Goal: Information Seeking & Learning: Learn about a topic

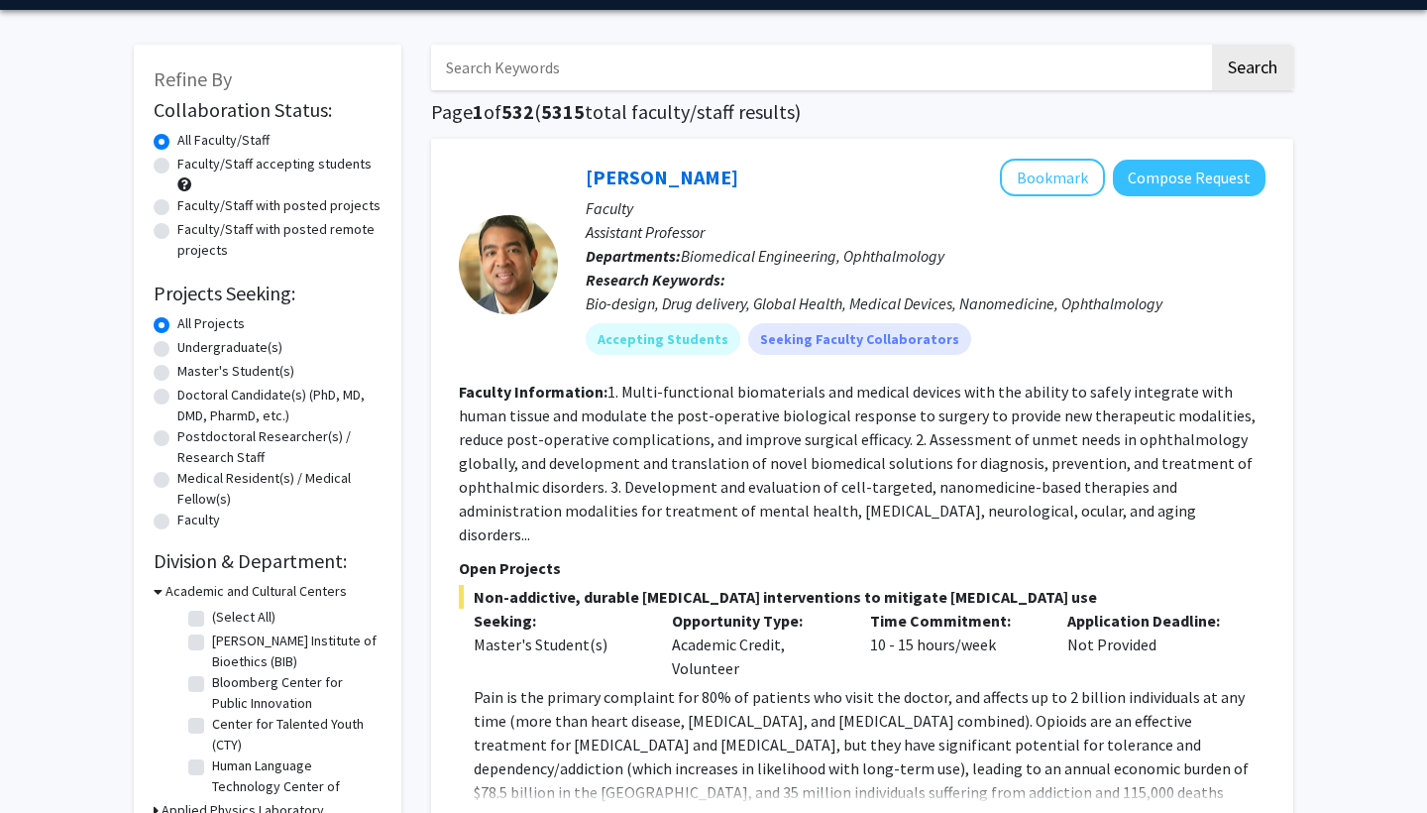
scroll to position [67, 0]
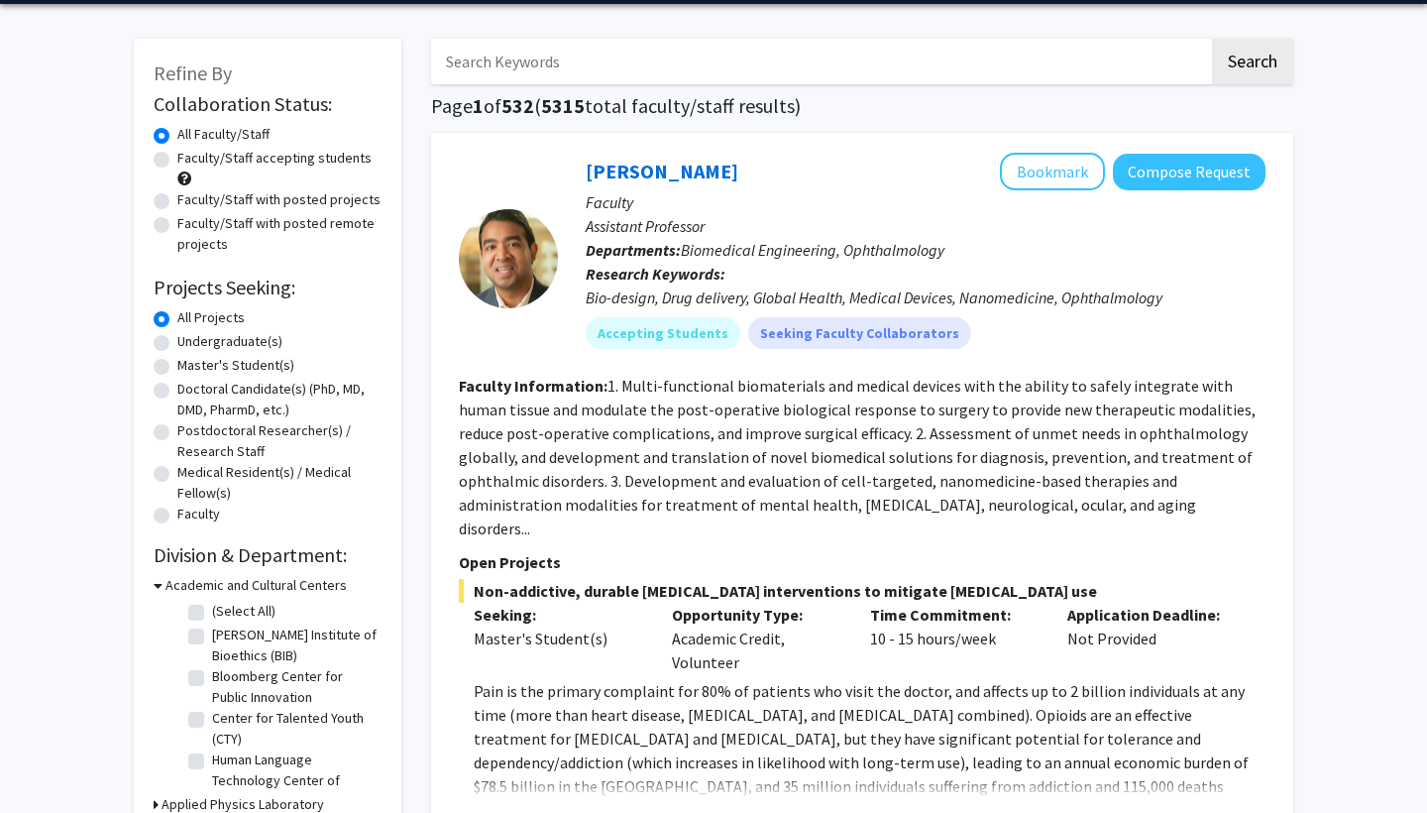
click at [177, 345] on label "Undergraduate(s)" at bounding box center [229, 341] width 105 height 21
click at [177, 344] on input "Undergraduate(s)" at bounding box center [183, 337] width 13 height 13
radio input "true"
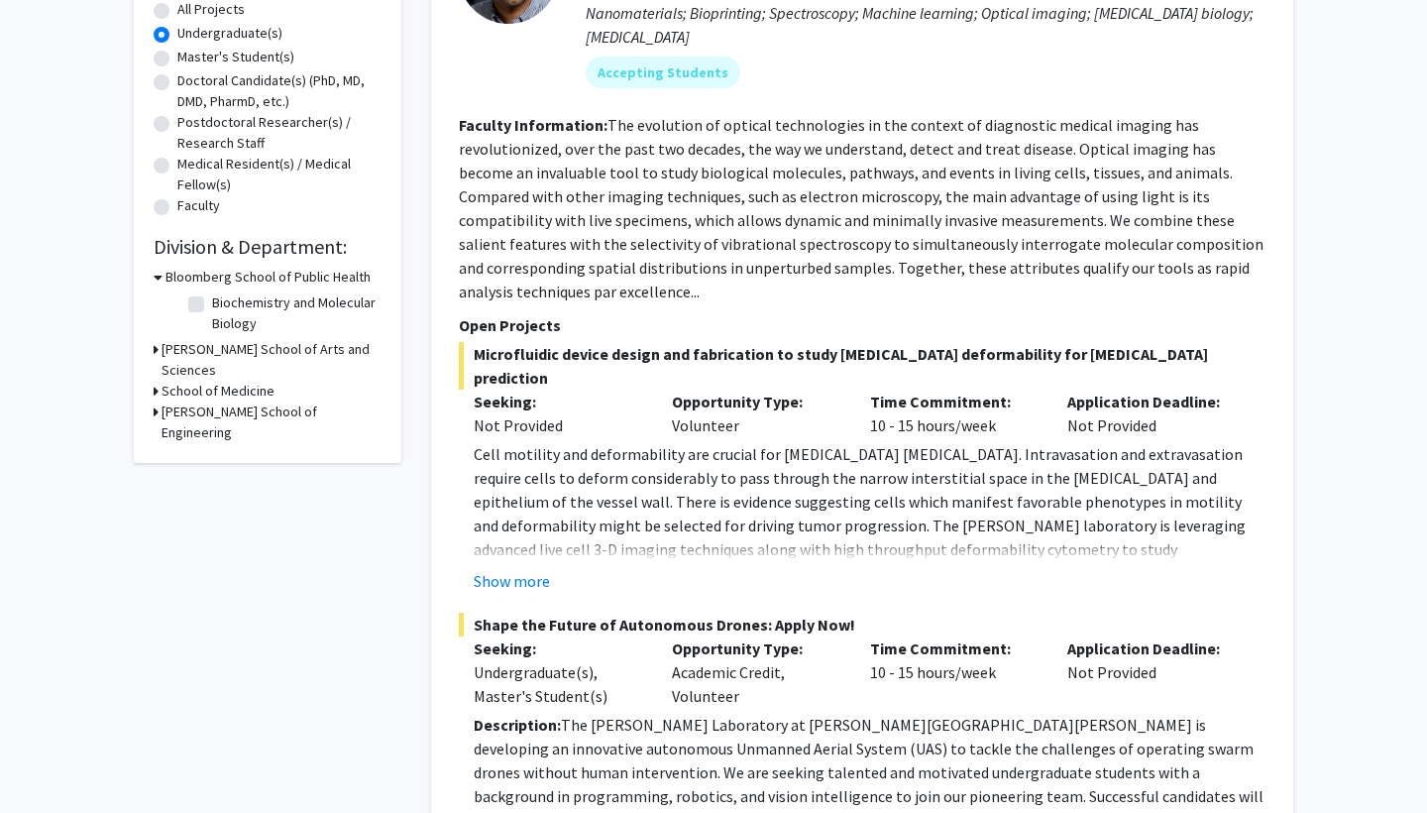
scroll to position [389, 0]
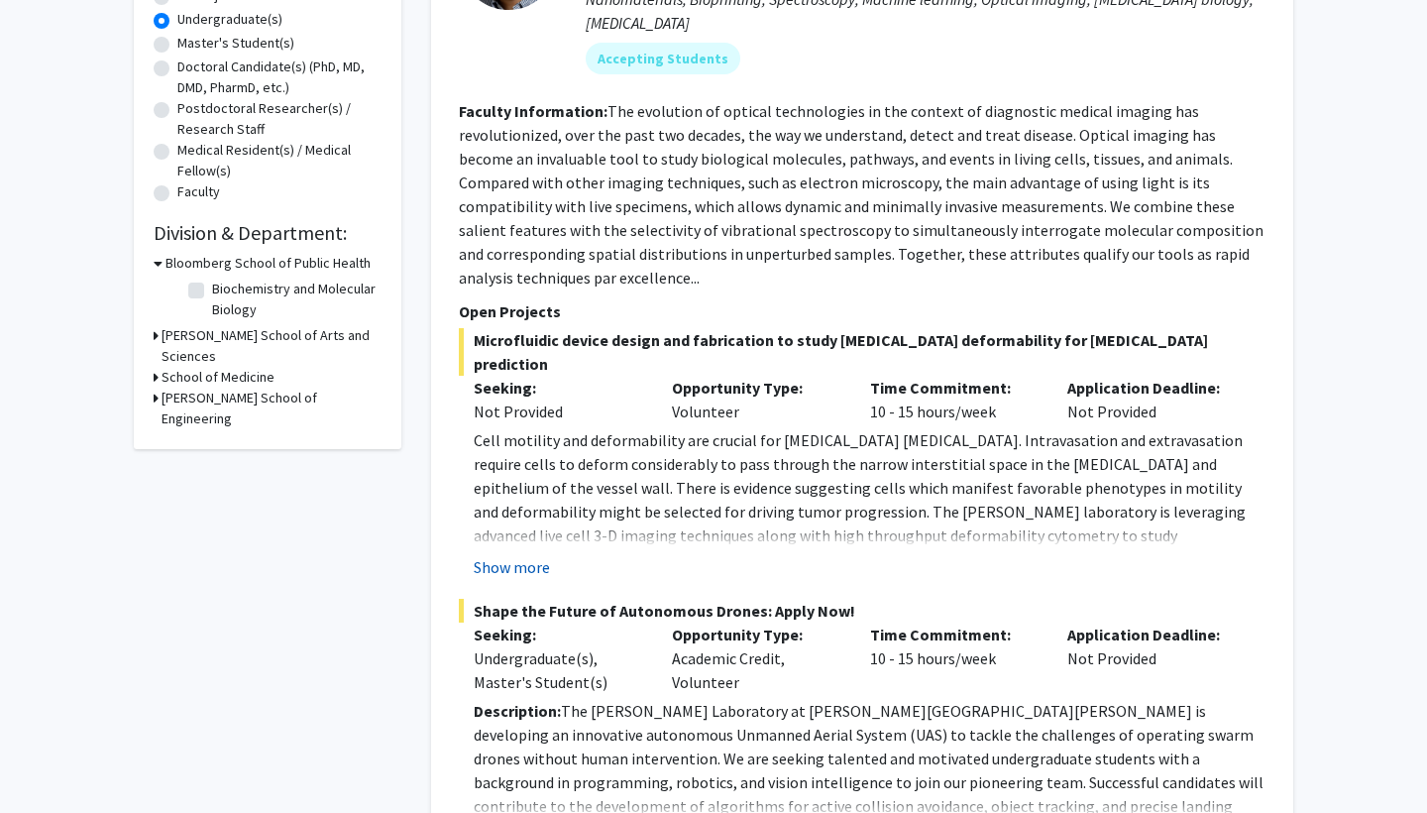
click at [534, 555] on button "Show more" at bounding box center [512, 567] width 76 height 24
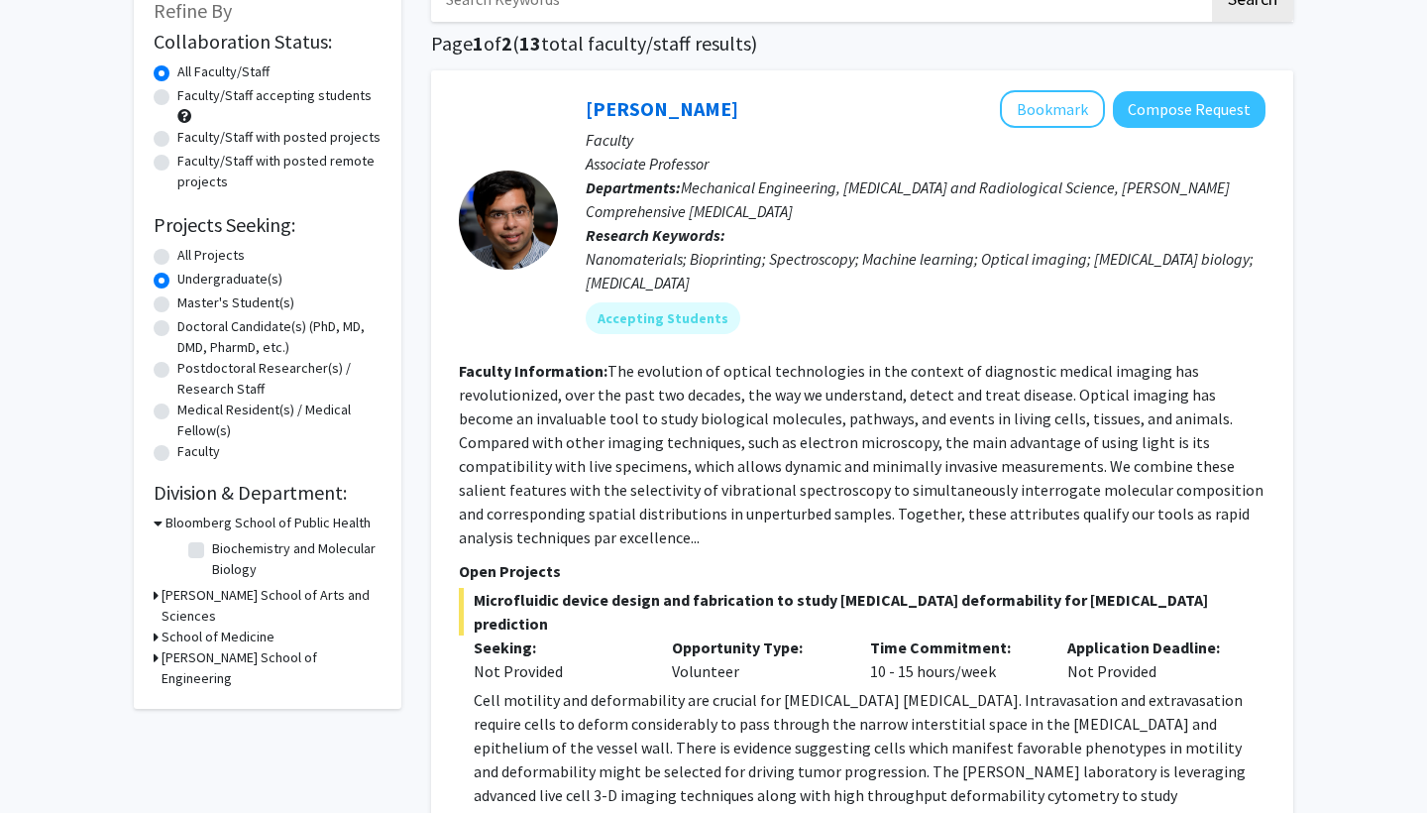
scroll to position [130, 0]
click at [1043, 110] on button "Bookmark" at bounding box center [1052, 109] width 105 height 38
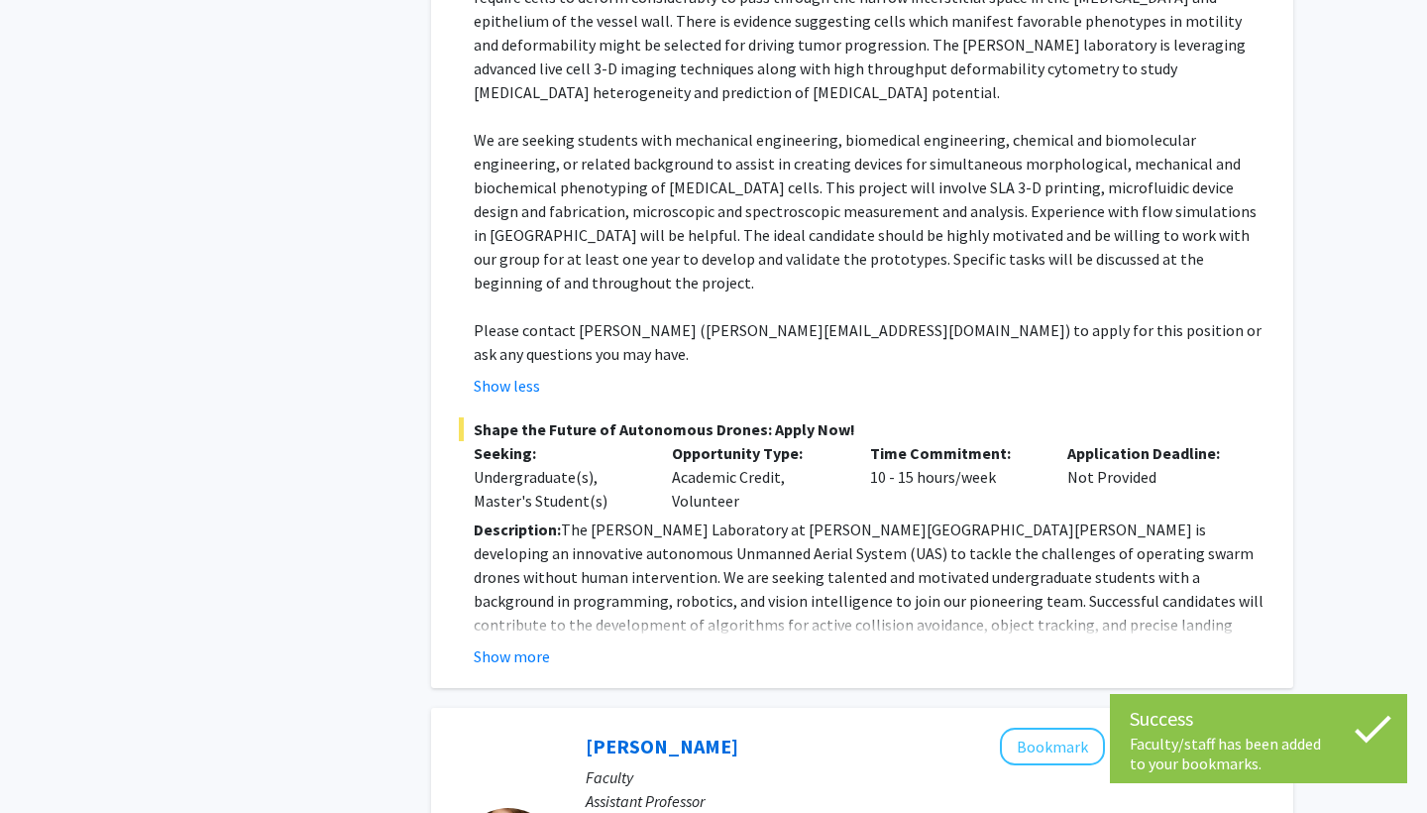
scroll to position [852, 0]
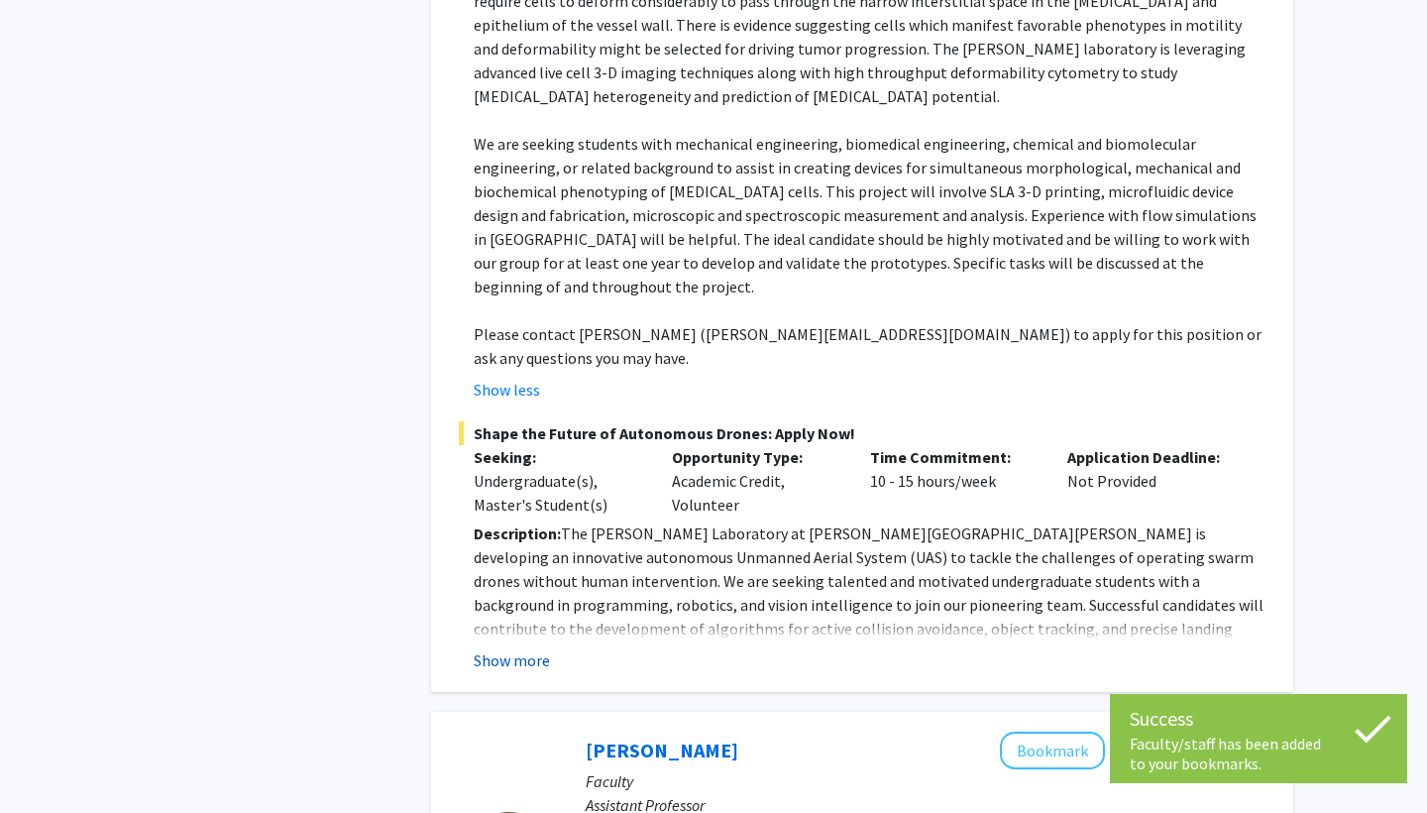
click at [526, 648] on button "Show more" at bounding box center [512, 660] width 76 height 24
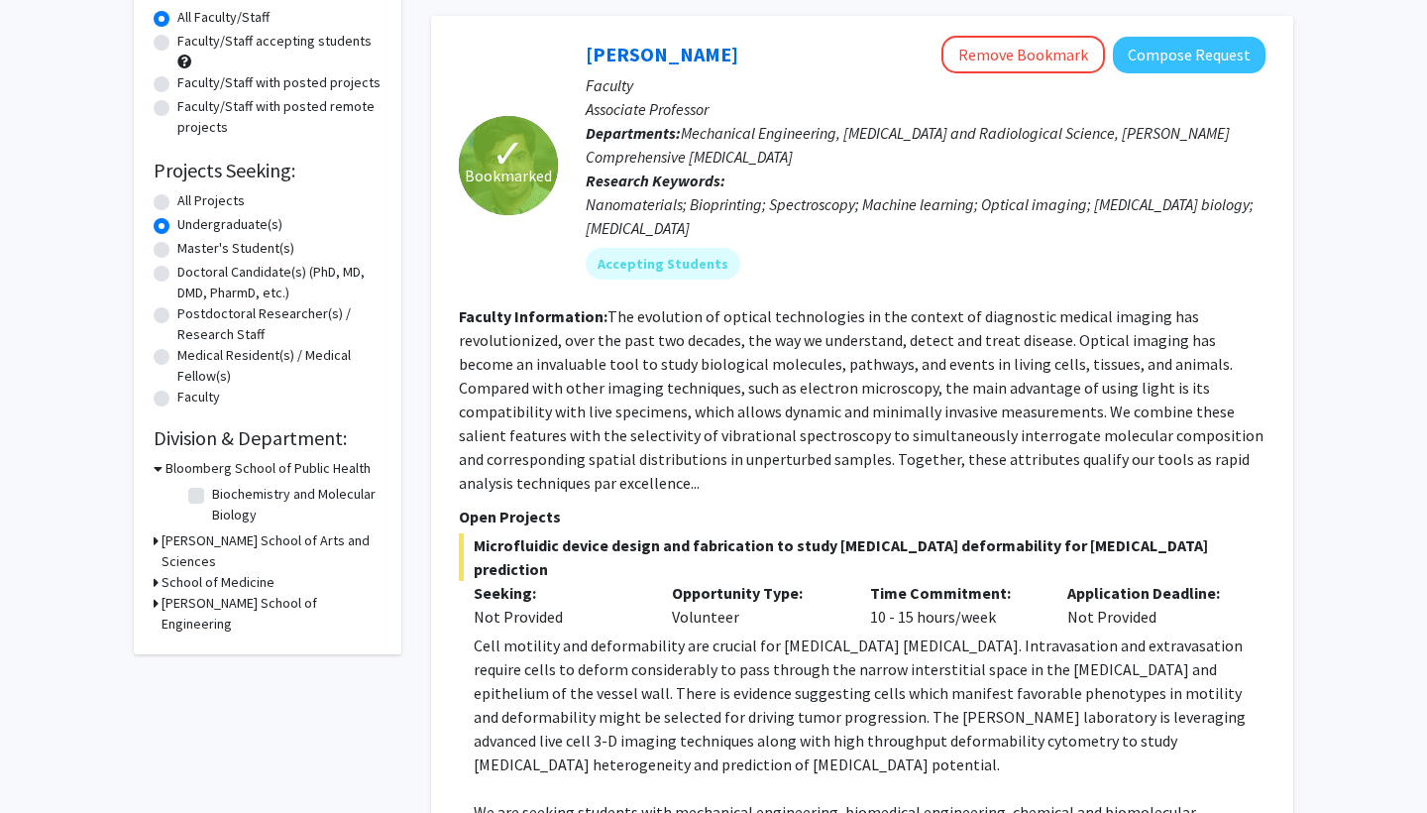
scroll to position [183, 0]
click at [1017, 61] on button "Remove Bookmark" at bounding box center [1023, 56] width 164 height 38
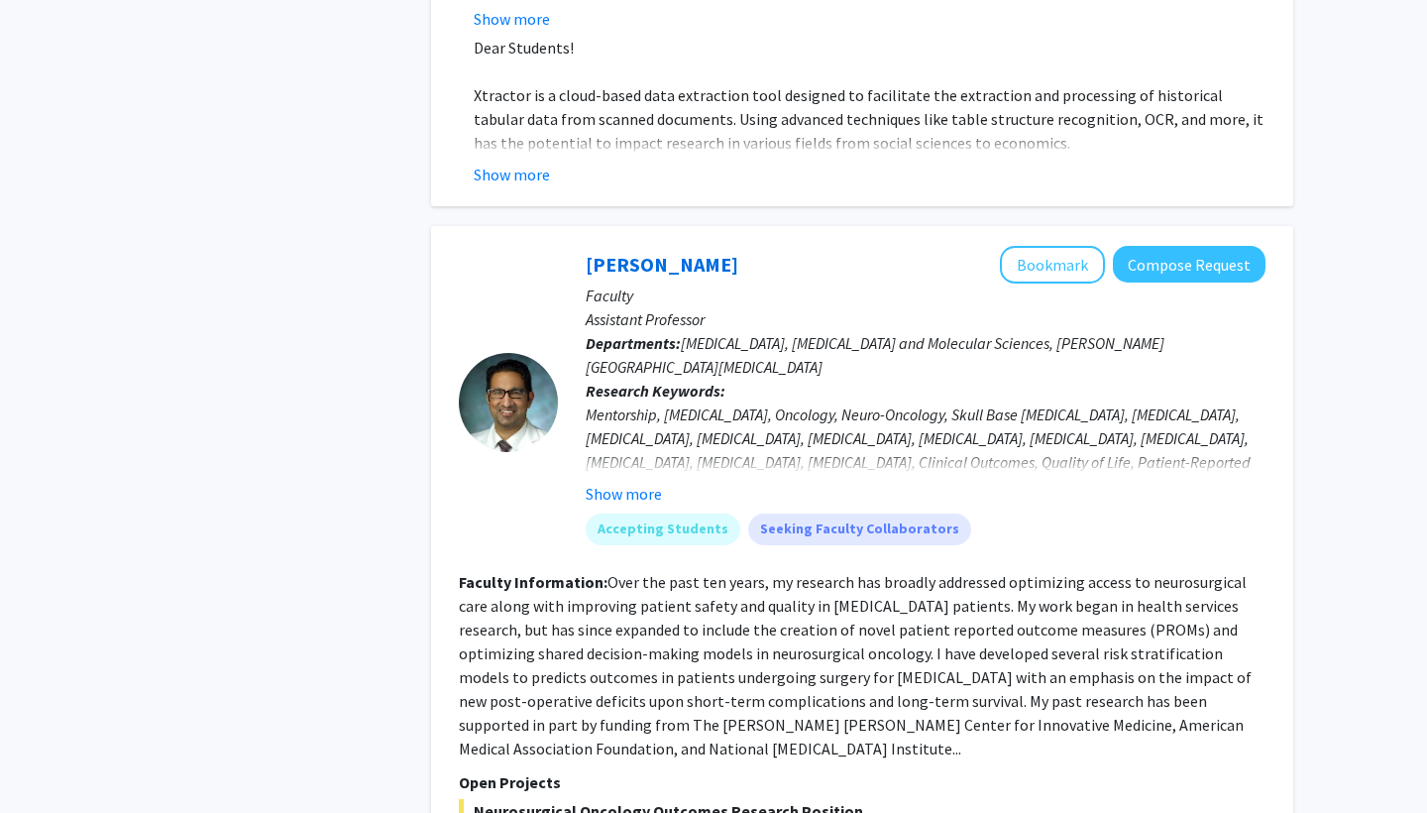
scroll to position [2798, 0]
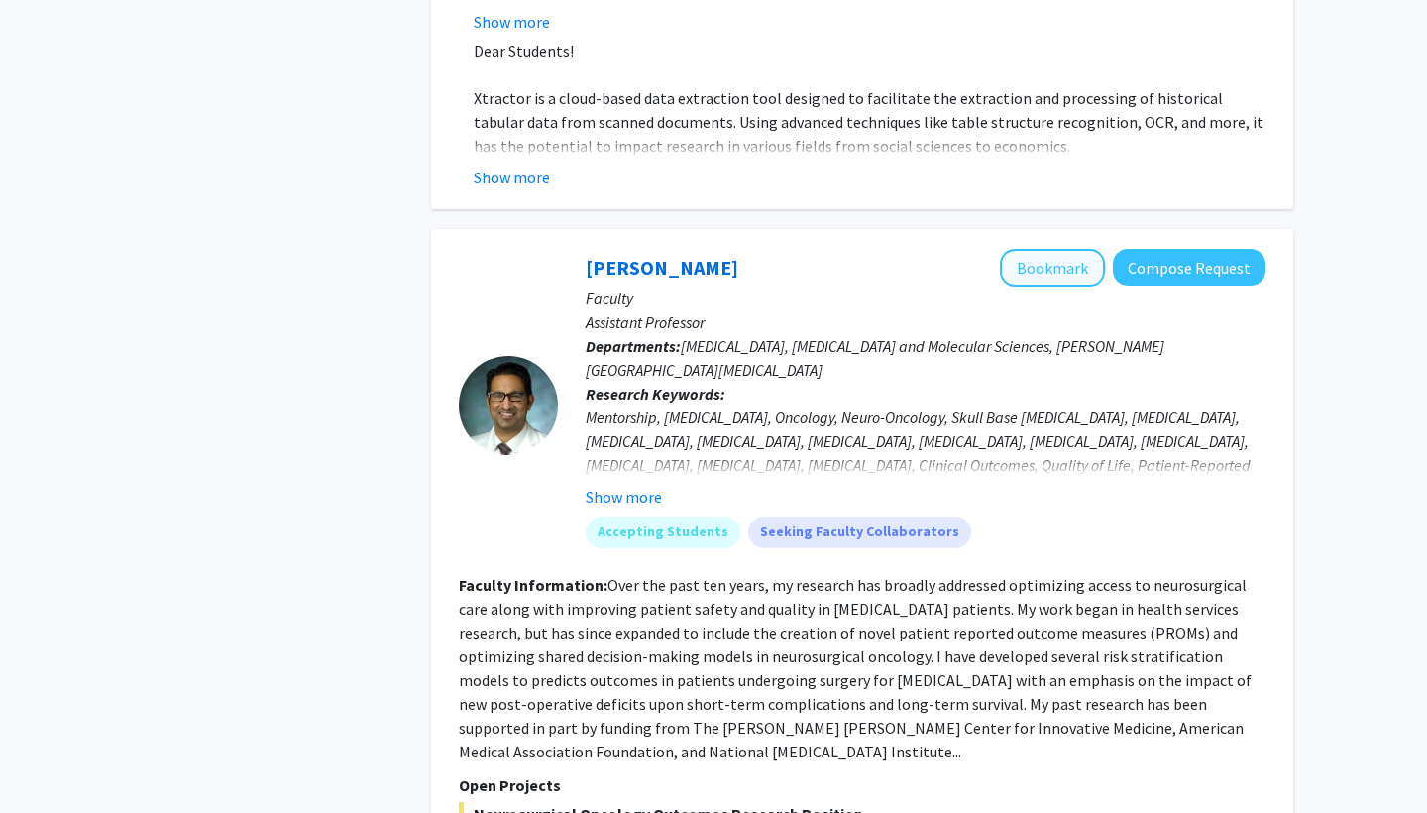
click at [1075, 249] on button "Bookmark" at bounding box center [1052, 268] width 105 height 38
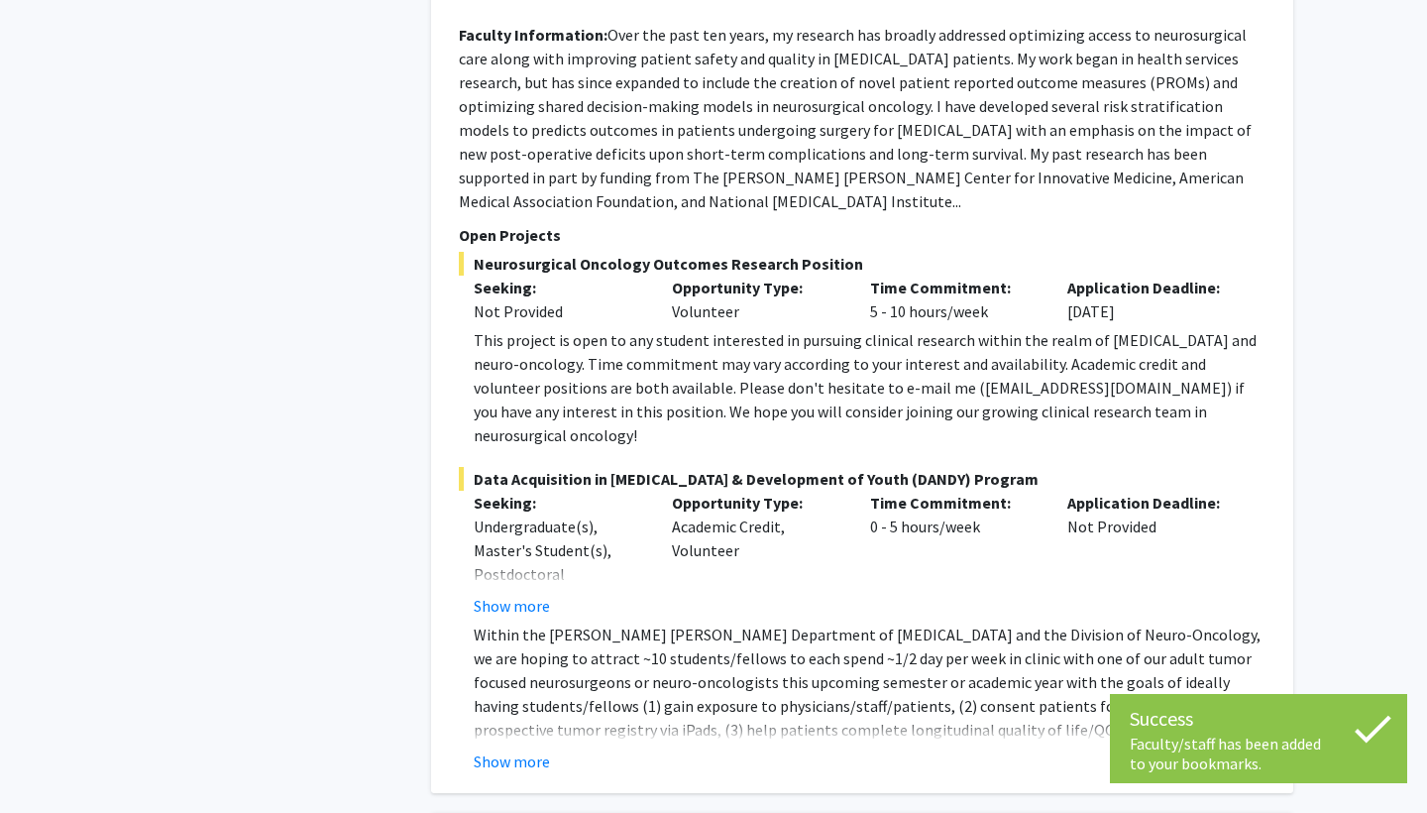
scroll to position [3349, 0]
click at [531, 748] on button "Show more" at bounding box center [512, 760] width 76 height 24
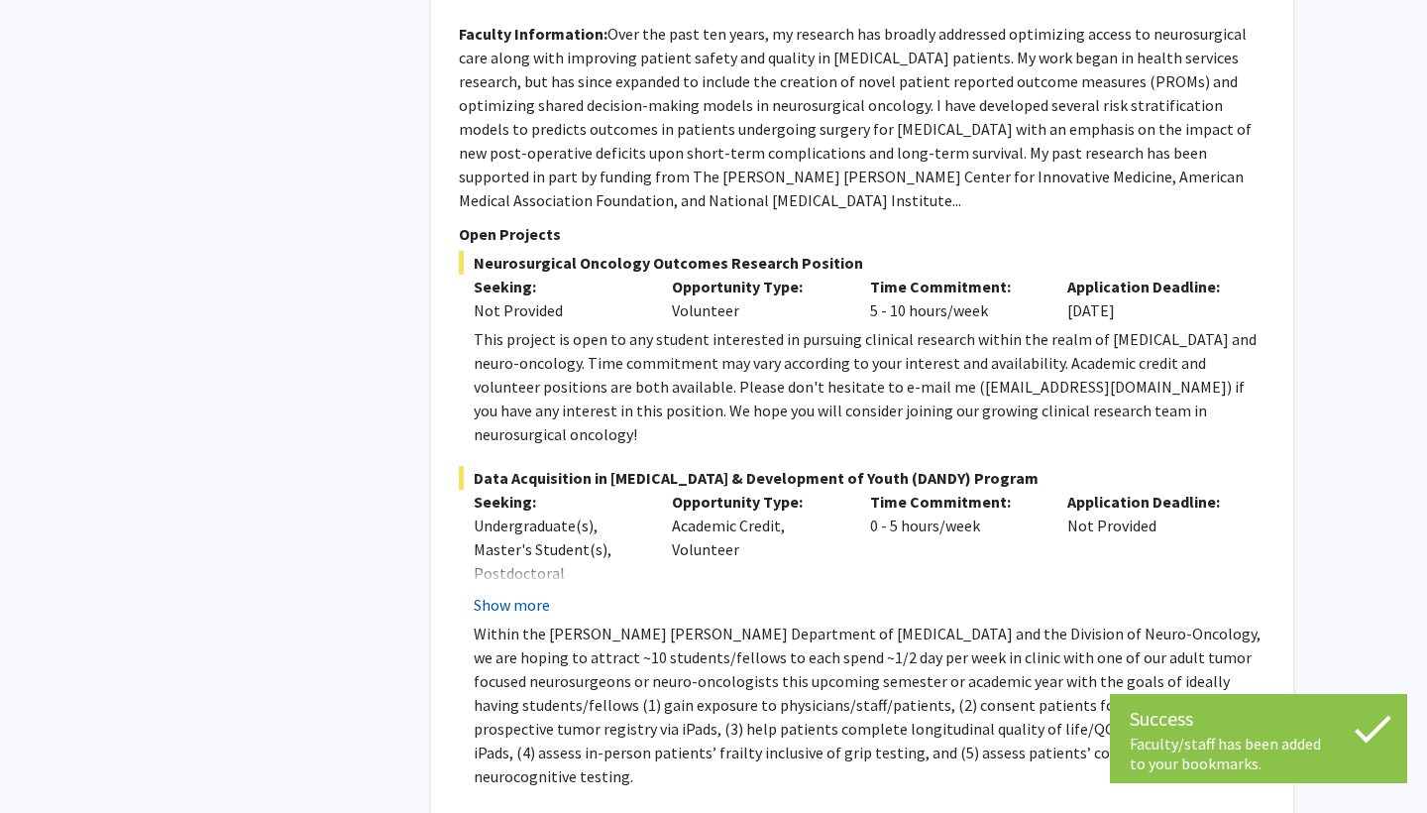
click at [524, 593] on button "Show more" at bounding box center [512, 605] width 76 height 24
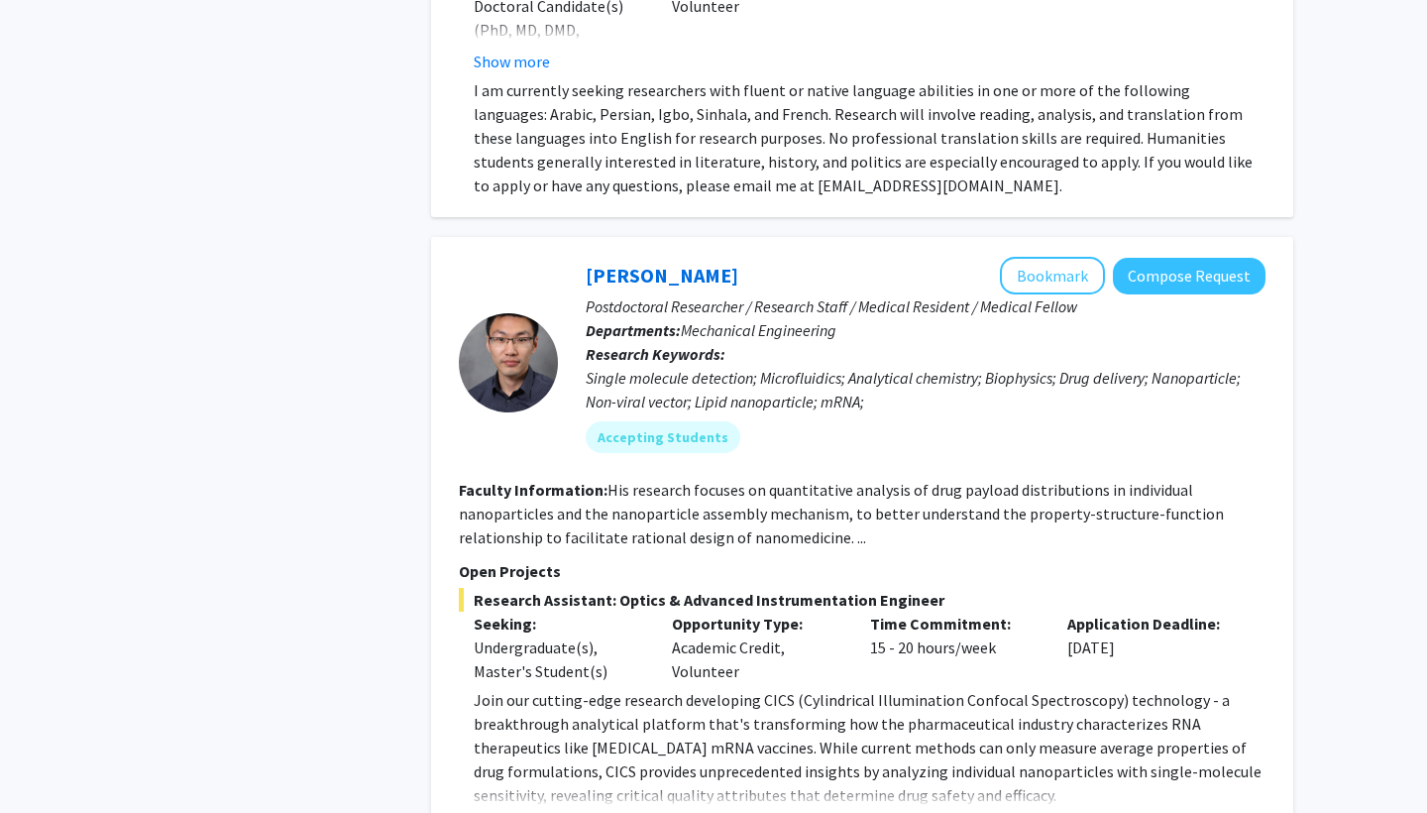
scroll to position [5091, 0]
click at [521, 812] on button "Show more" at bounding box center [512, 828] width 76 height 24
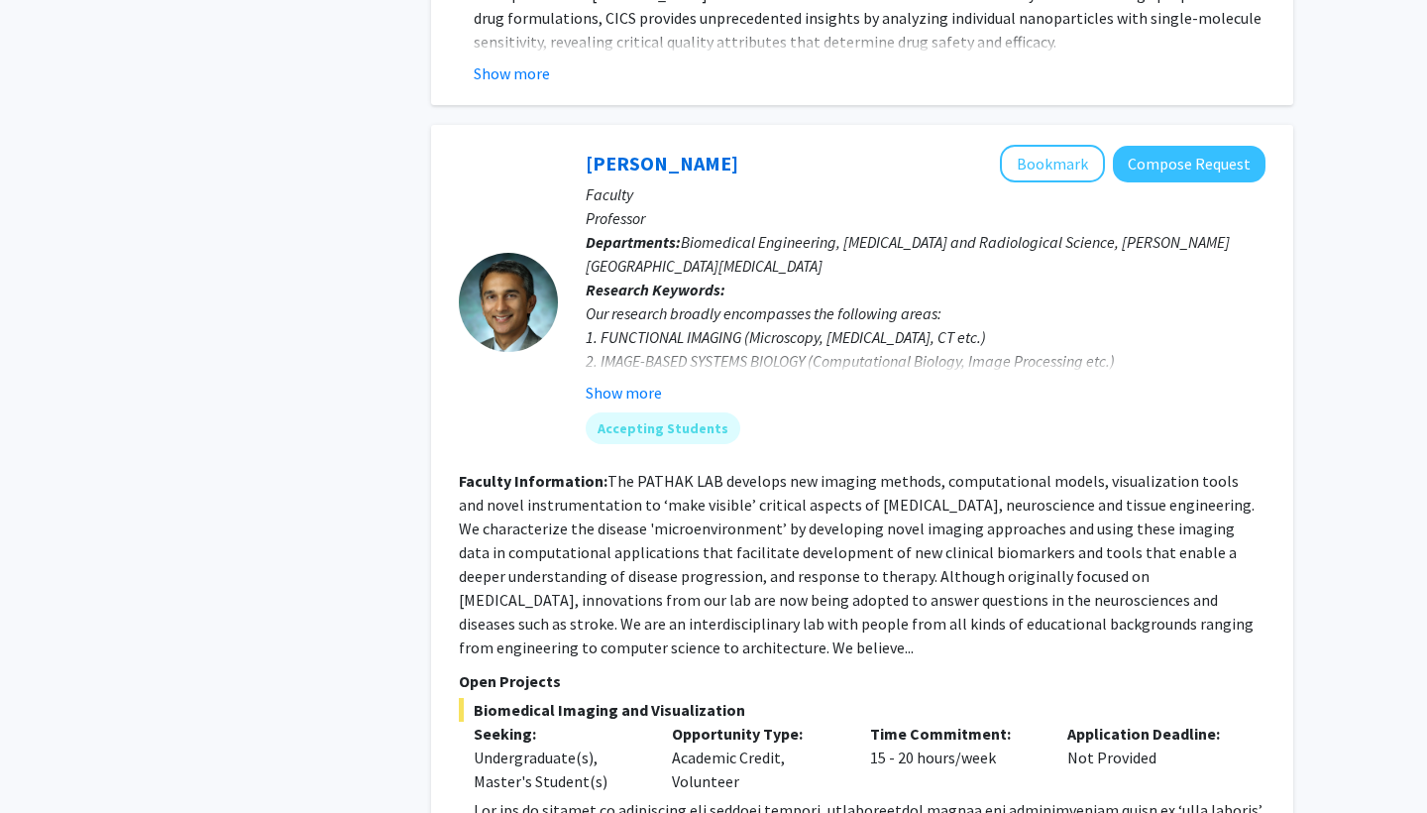
scroll to position [7052, 0]
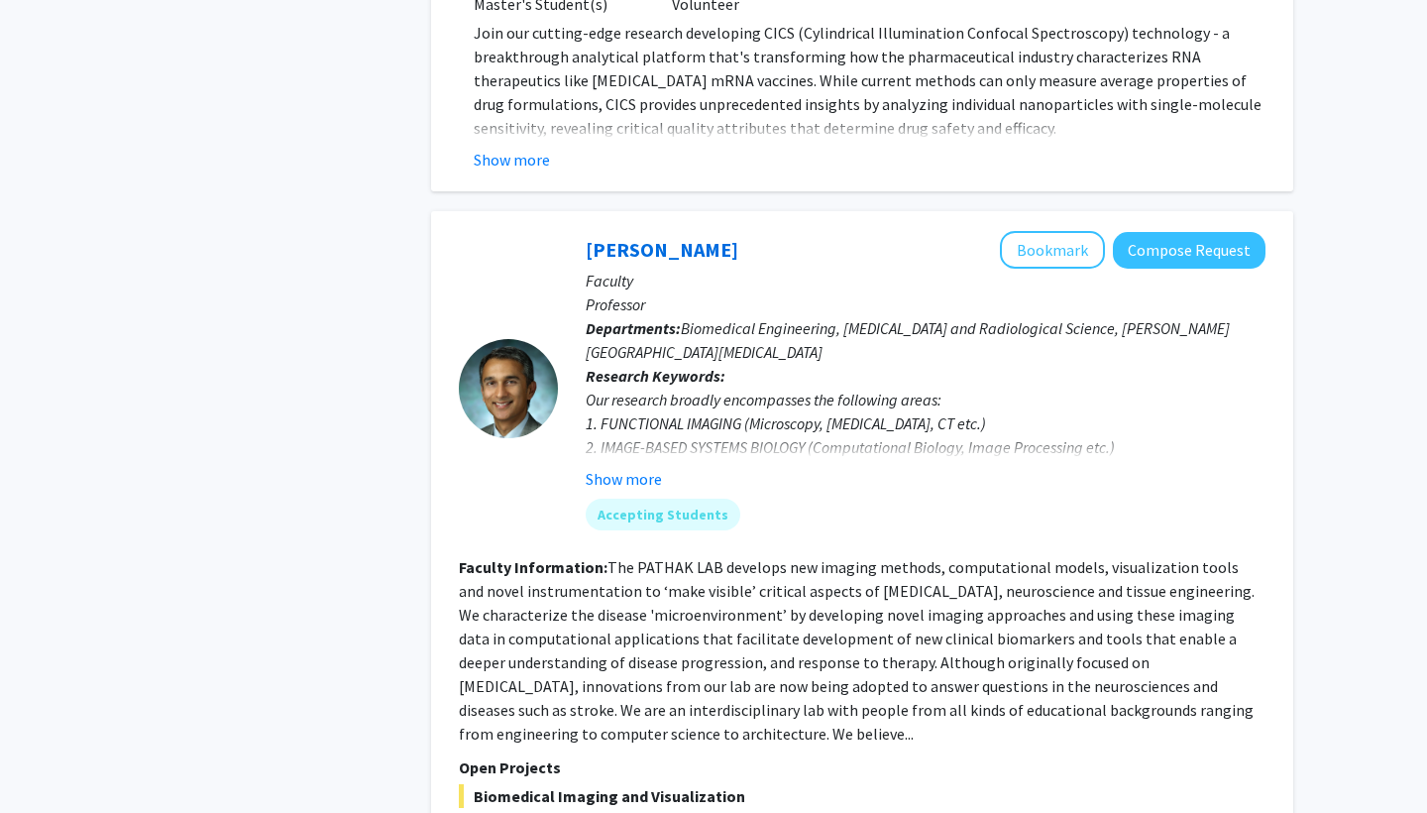
scroll to position [6570, 0]
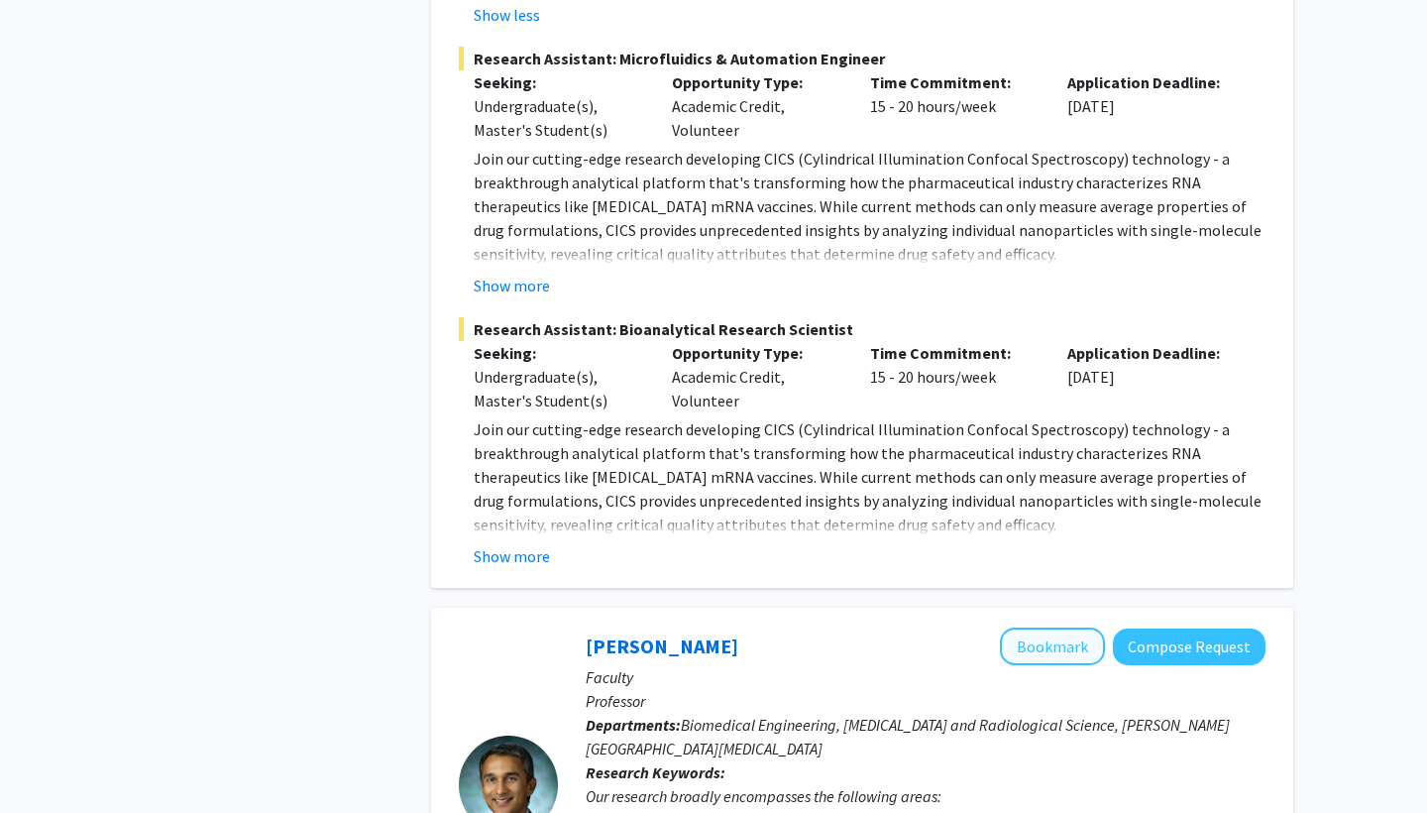
click at [1032, 627] on button "Bookmark" at bounding box center [1052, 646] width 105 height 38
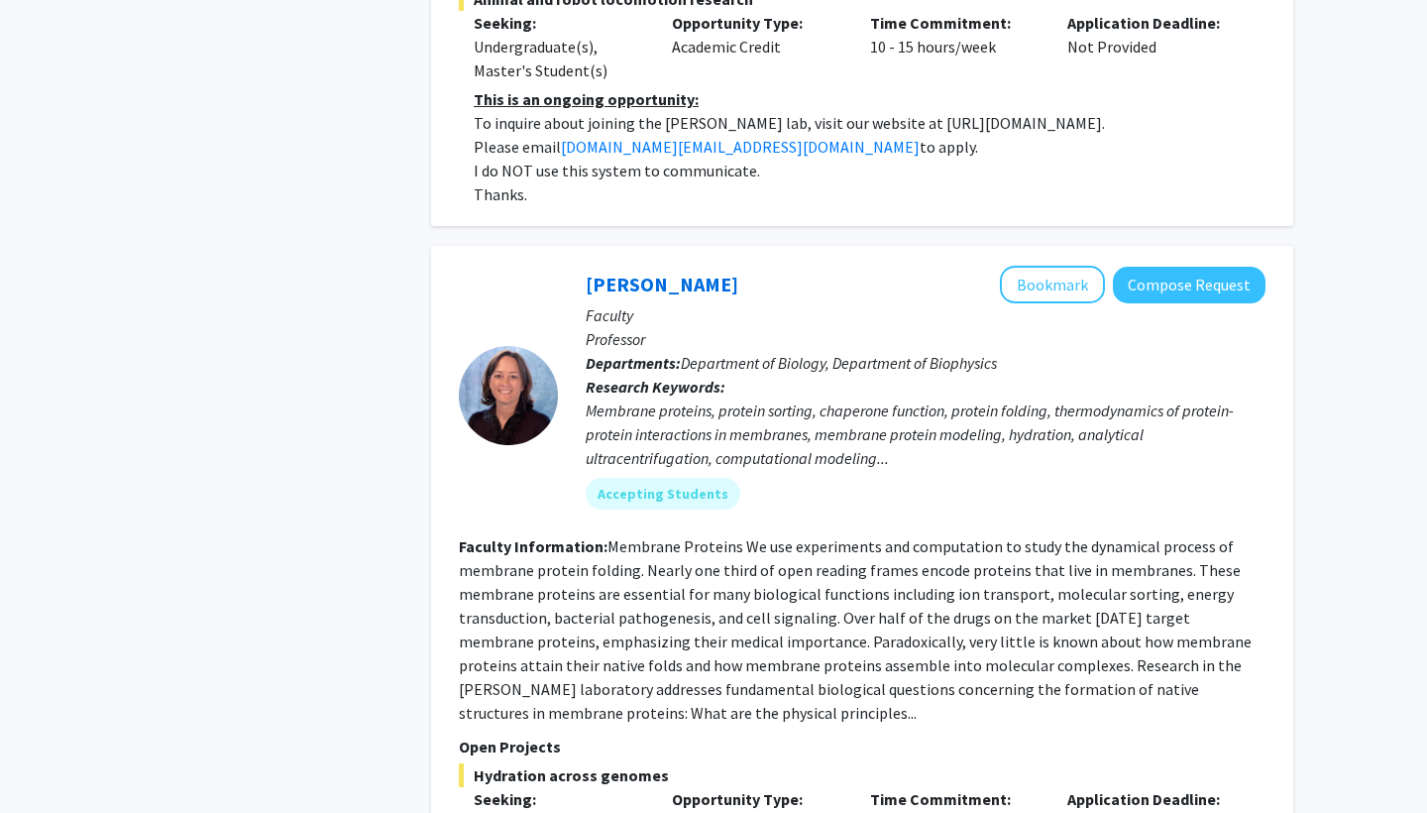
scroll to position [8626, 0]
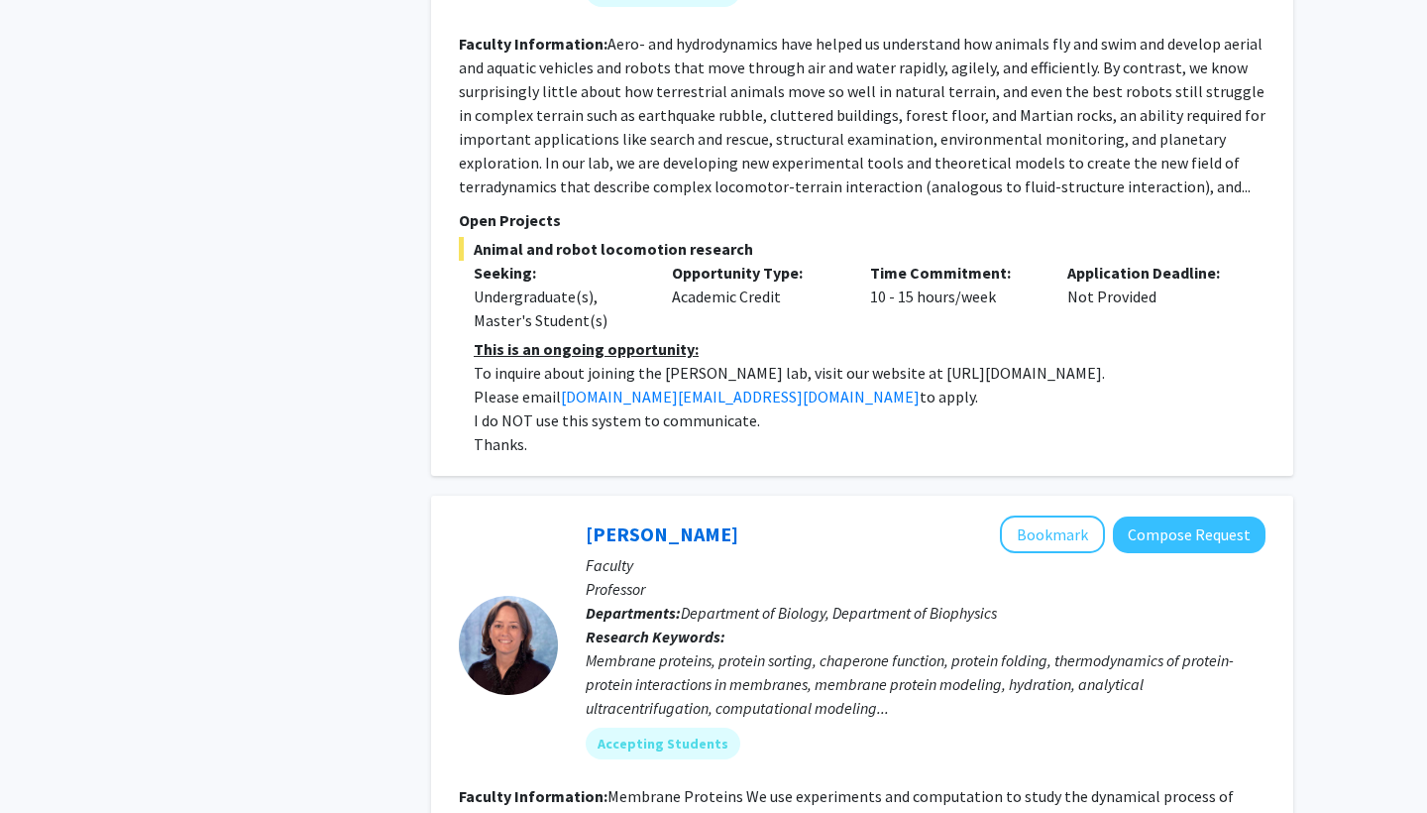
scroll to position [8213, 0]
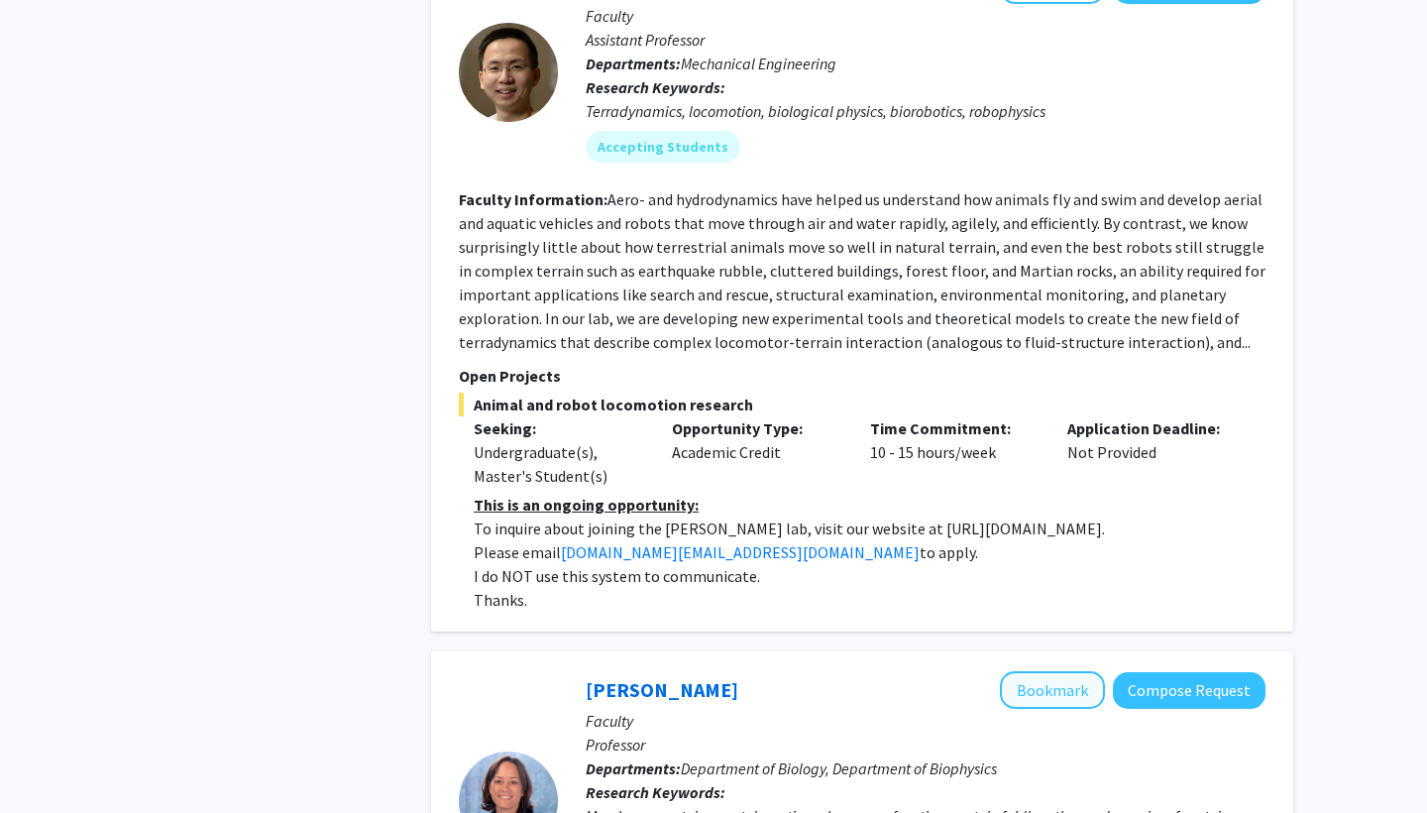
click at [1035, 671] on button "Bookmark" at bounding box center [1052, 690] width 105 height 38
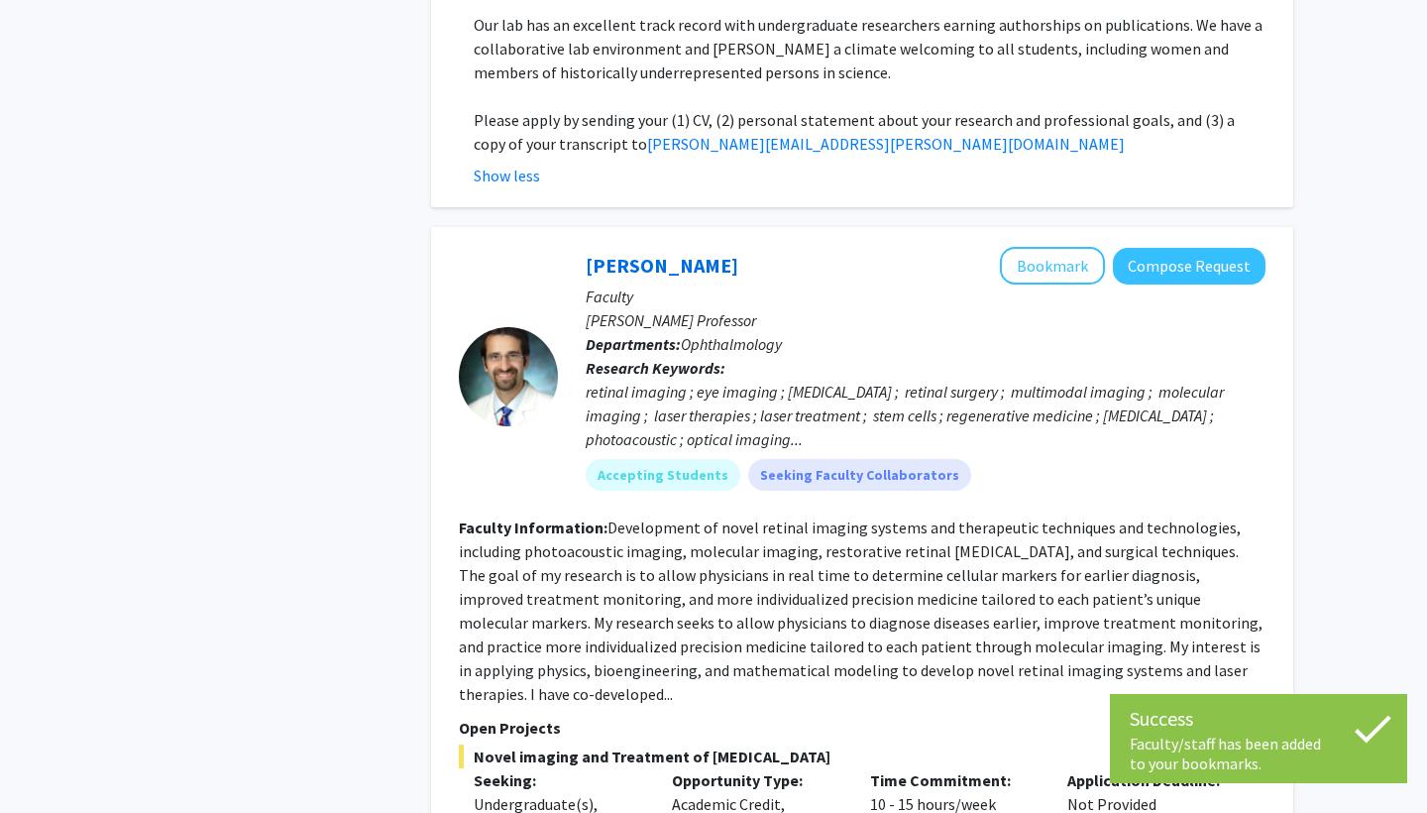
scroll to position [9744, 0]
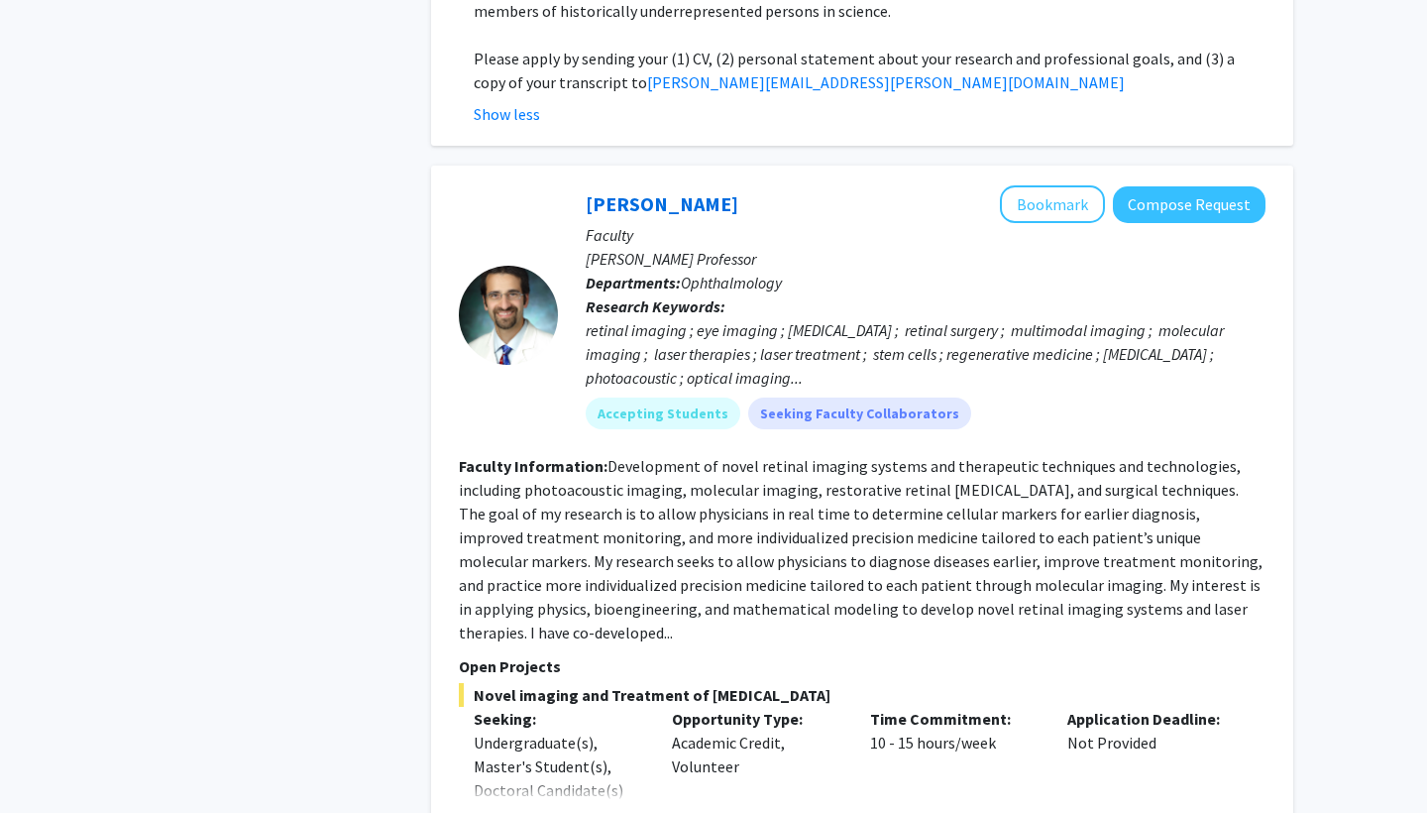
click at [522, 810] on button "Show more" at bounding box center [512, 822] width 76 height 24
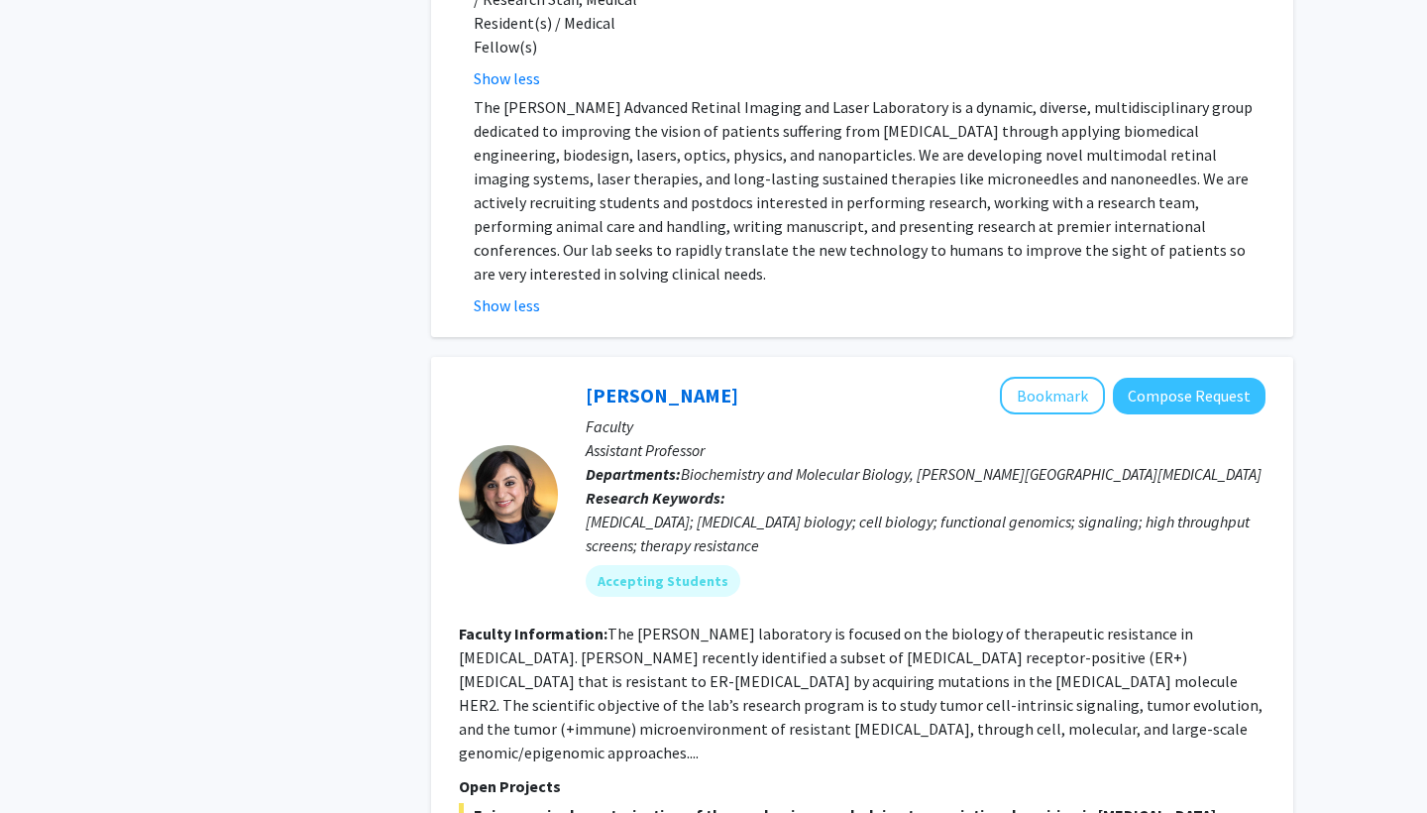
scroll to position [10521, 0]
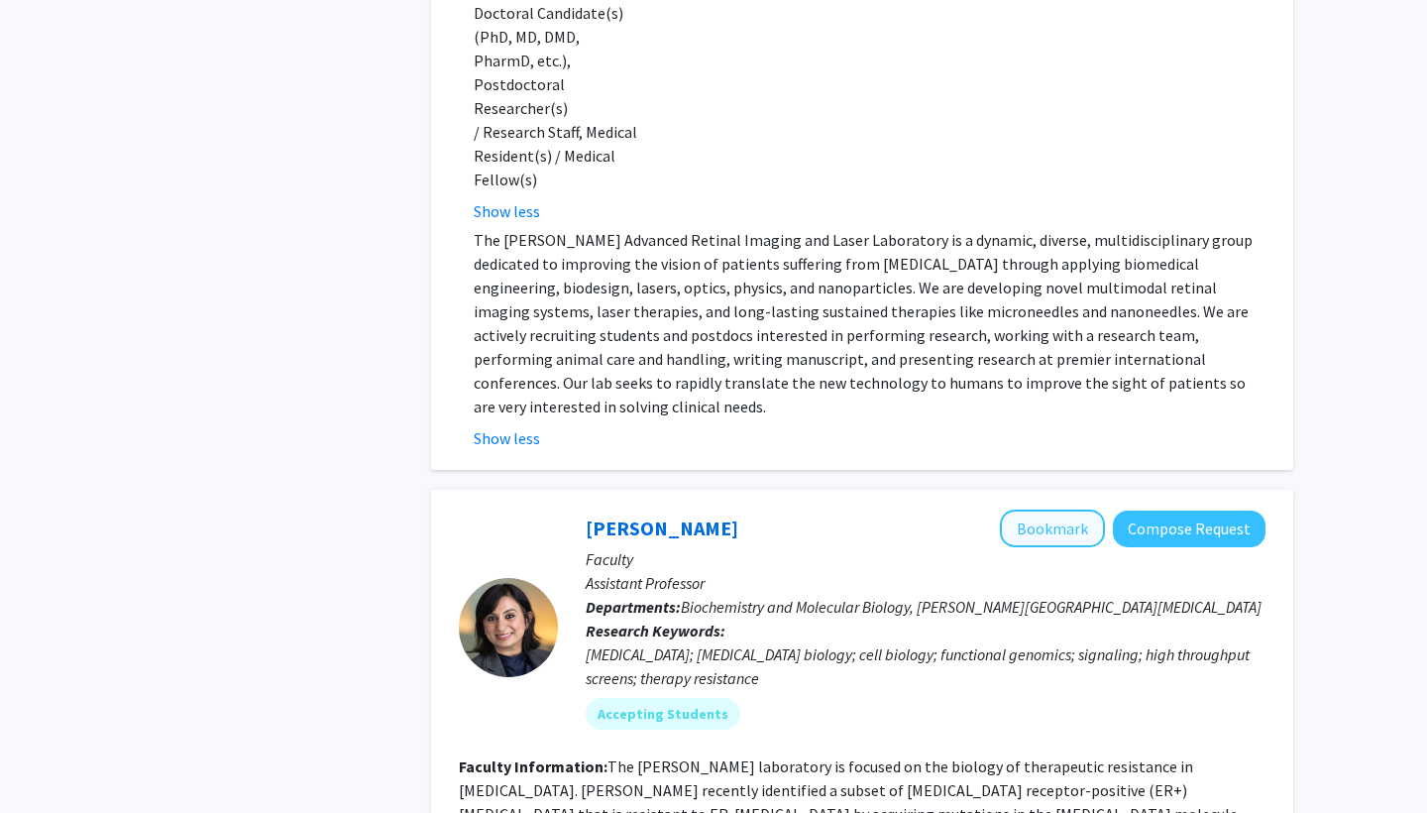
click at [1025, 509] on button "Bookmark" at bounding box center [1052, 528] width 105 height 38
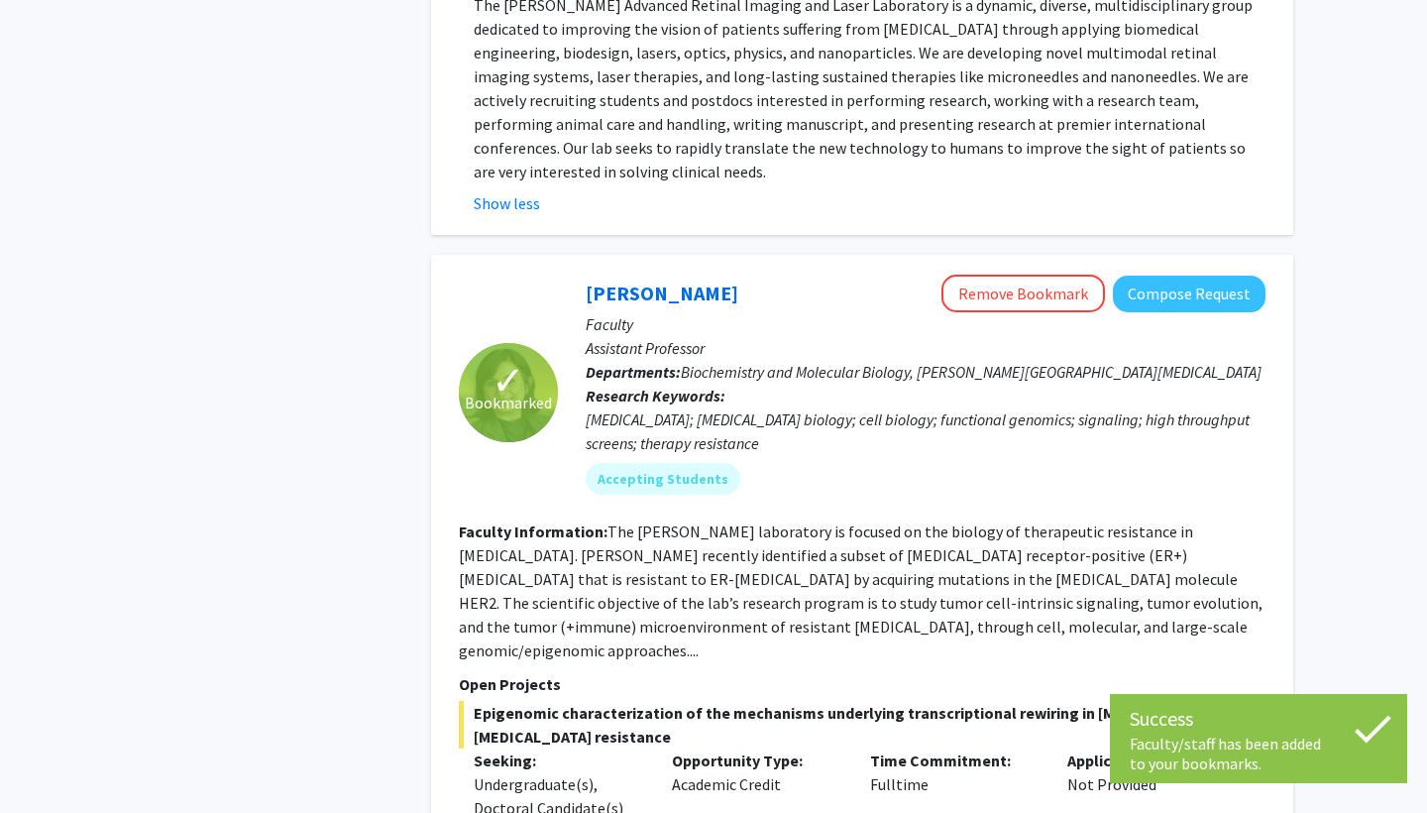
scroll to position [10755, 0]
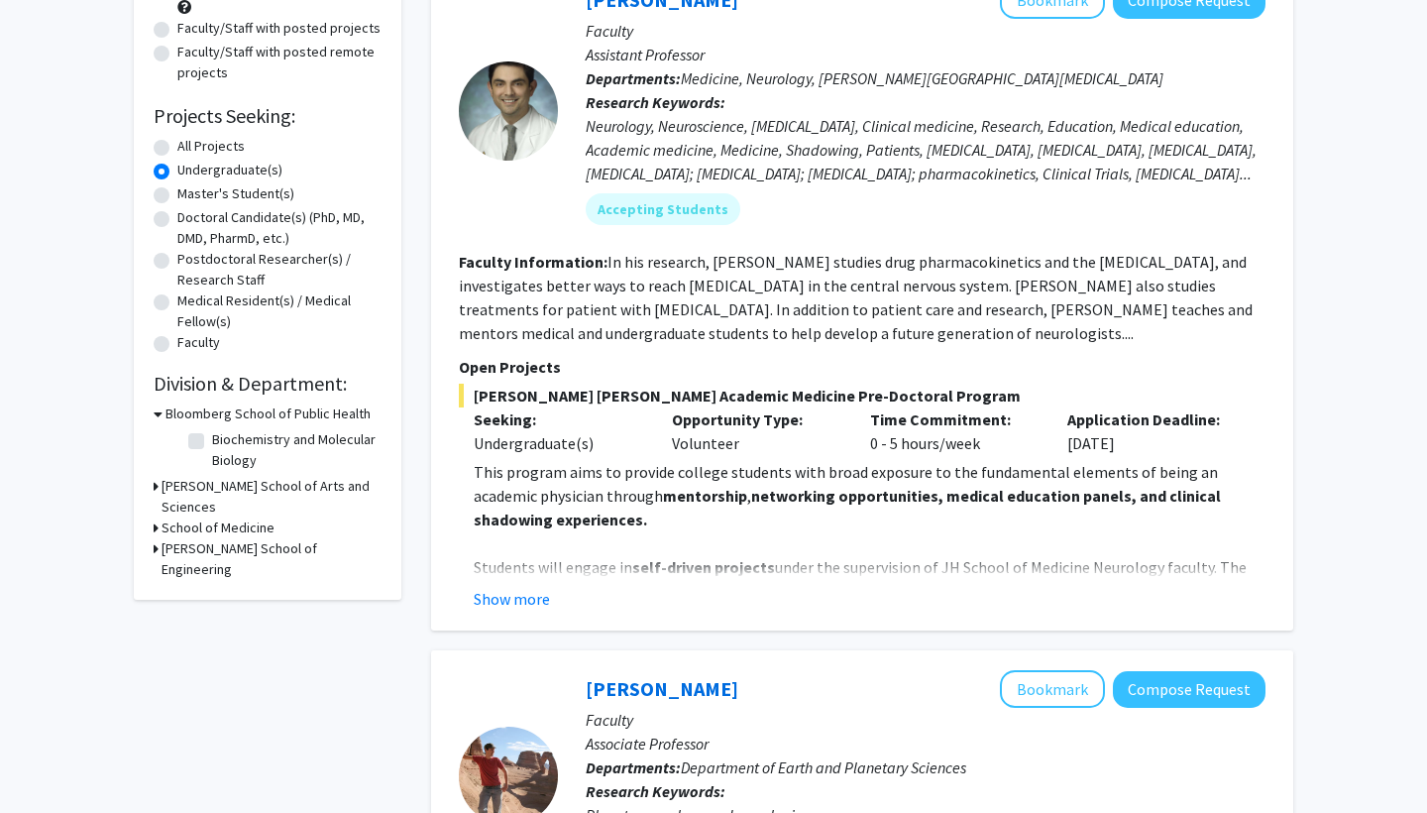
scroll to position [241, 0]
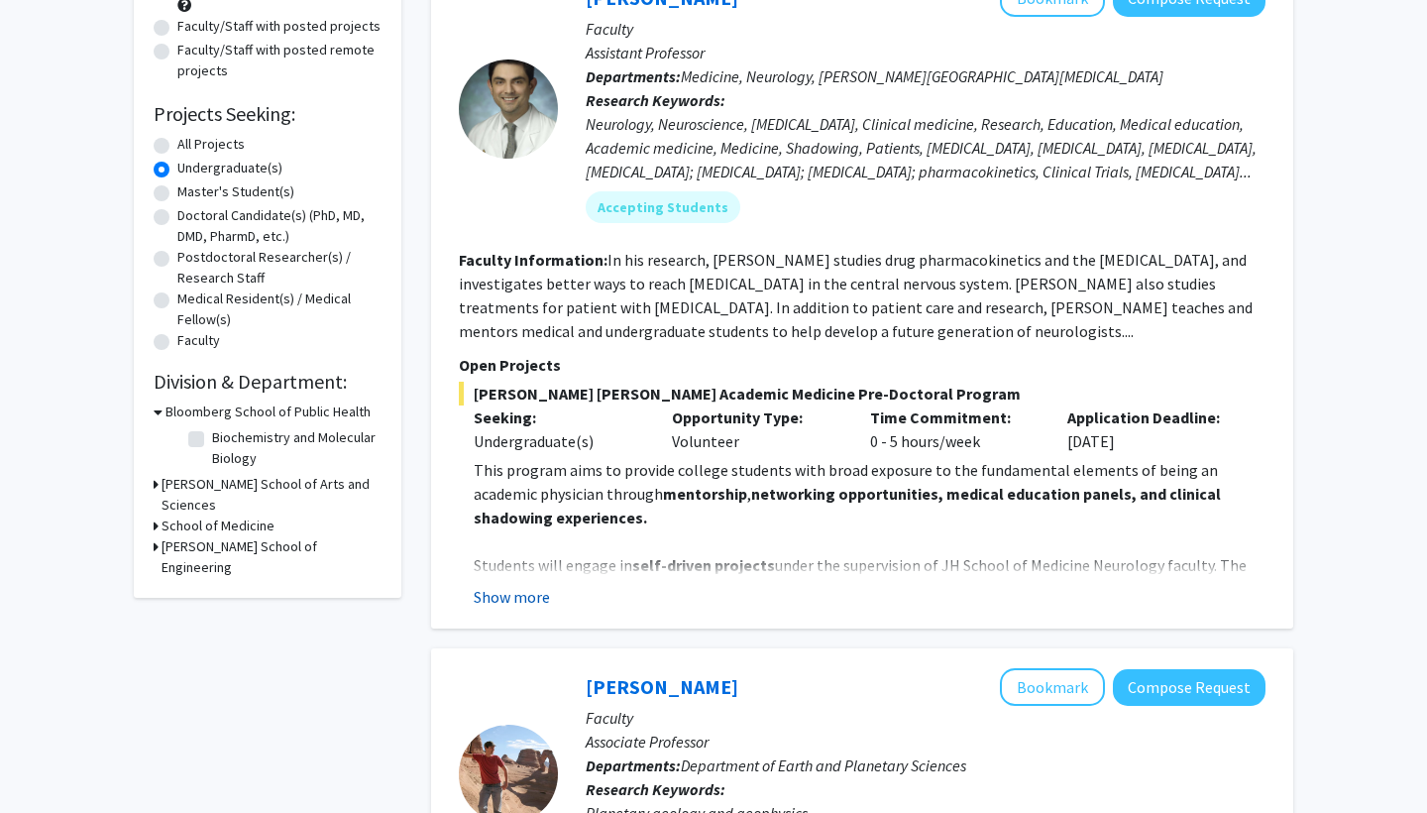
click at [525, 593] on button "Show more" at bounding box center [512, 597] width 76 height 24
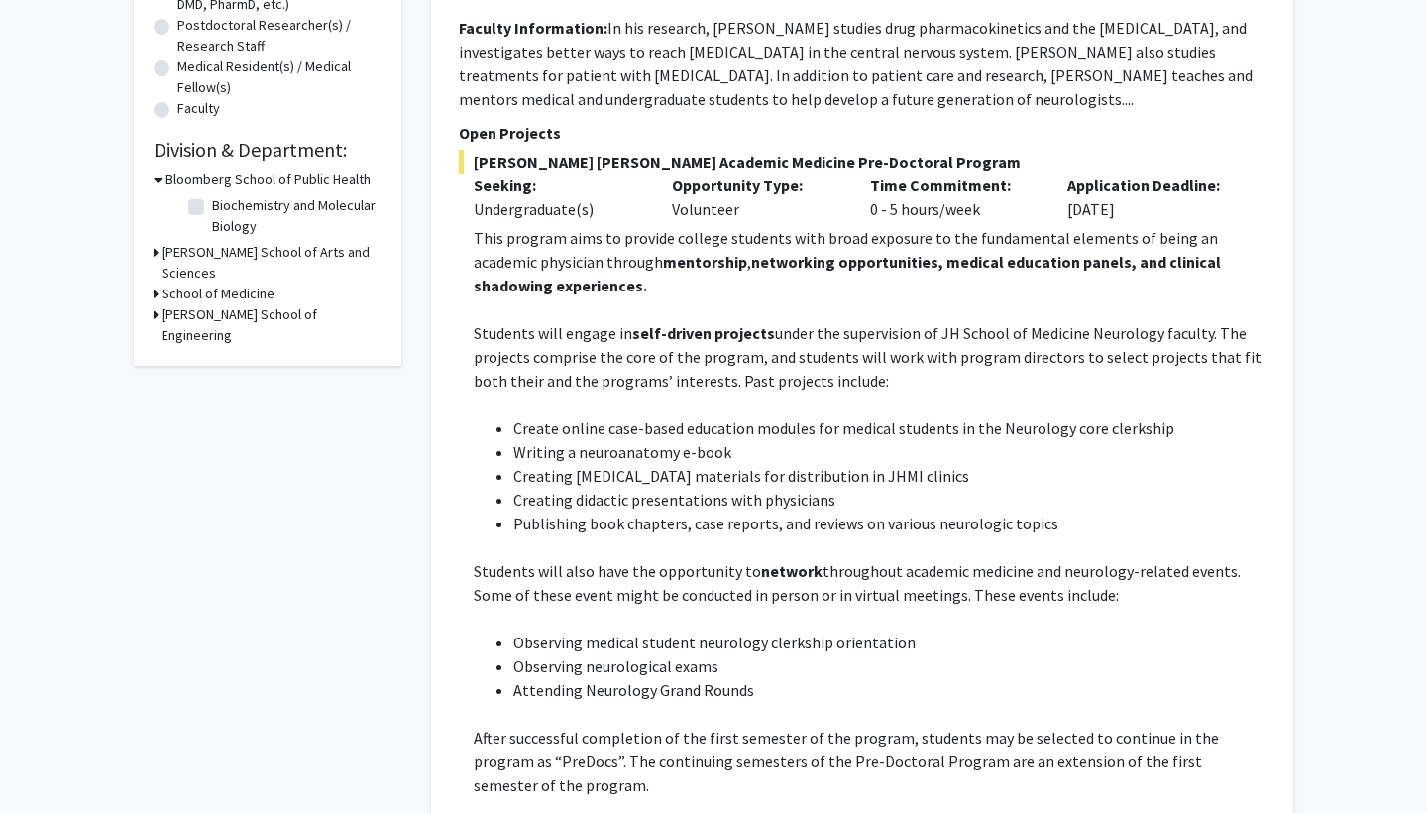
scroll to position [32, 0]
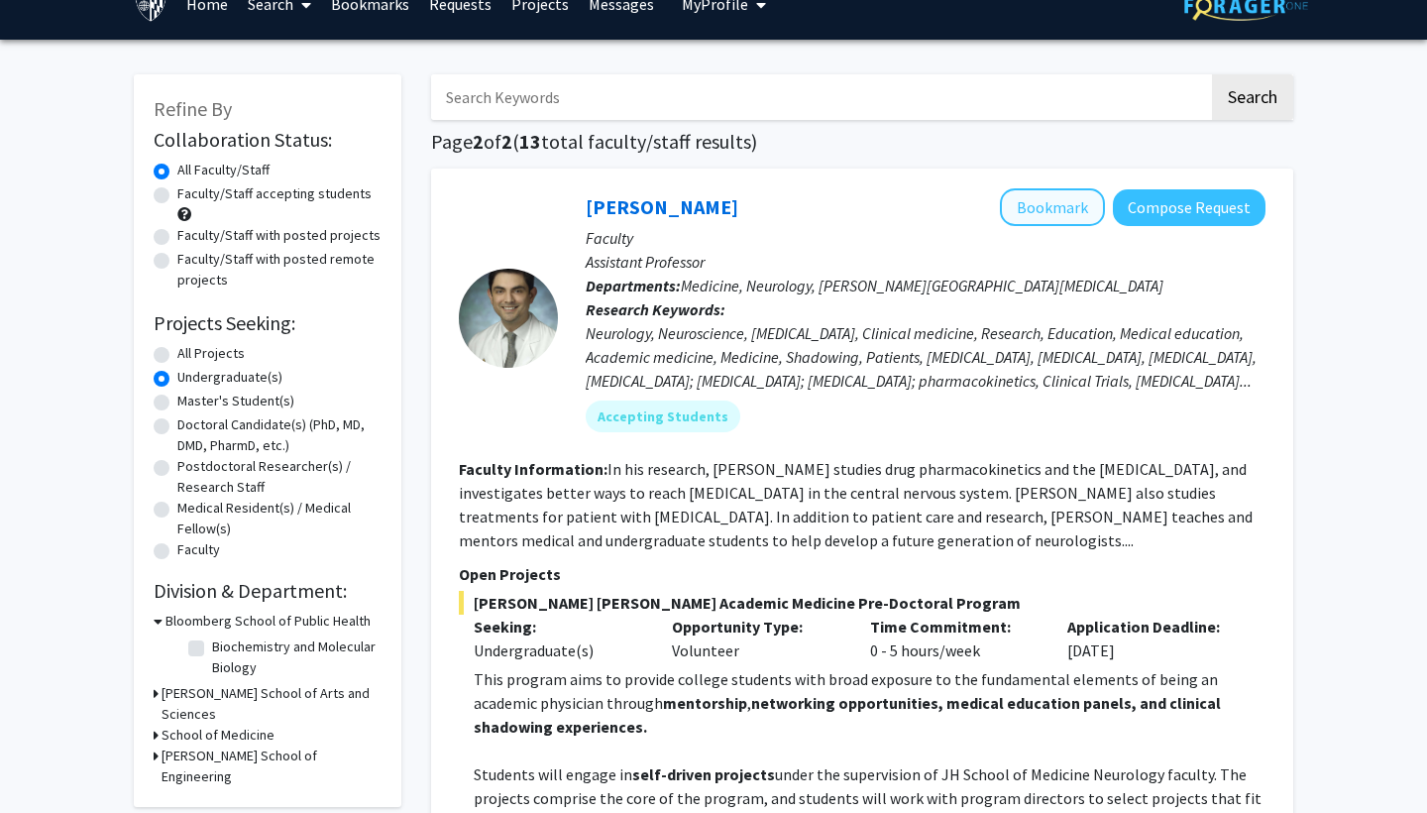
click at [1061, 214] on button "Bookmark" at bounding box center [1052, 207] width 105 height 38
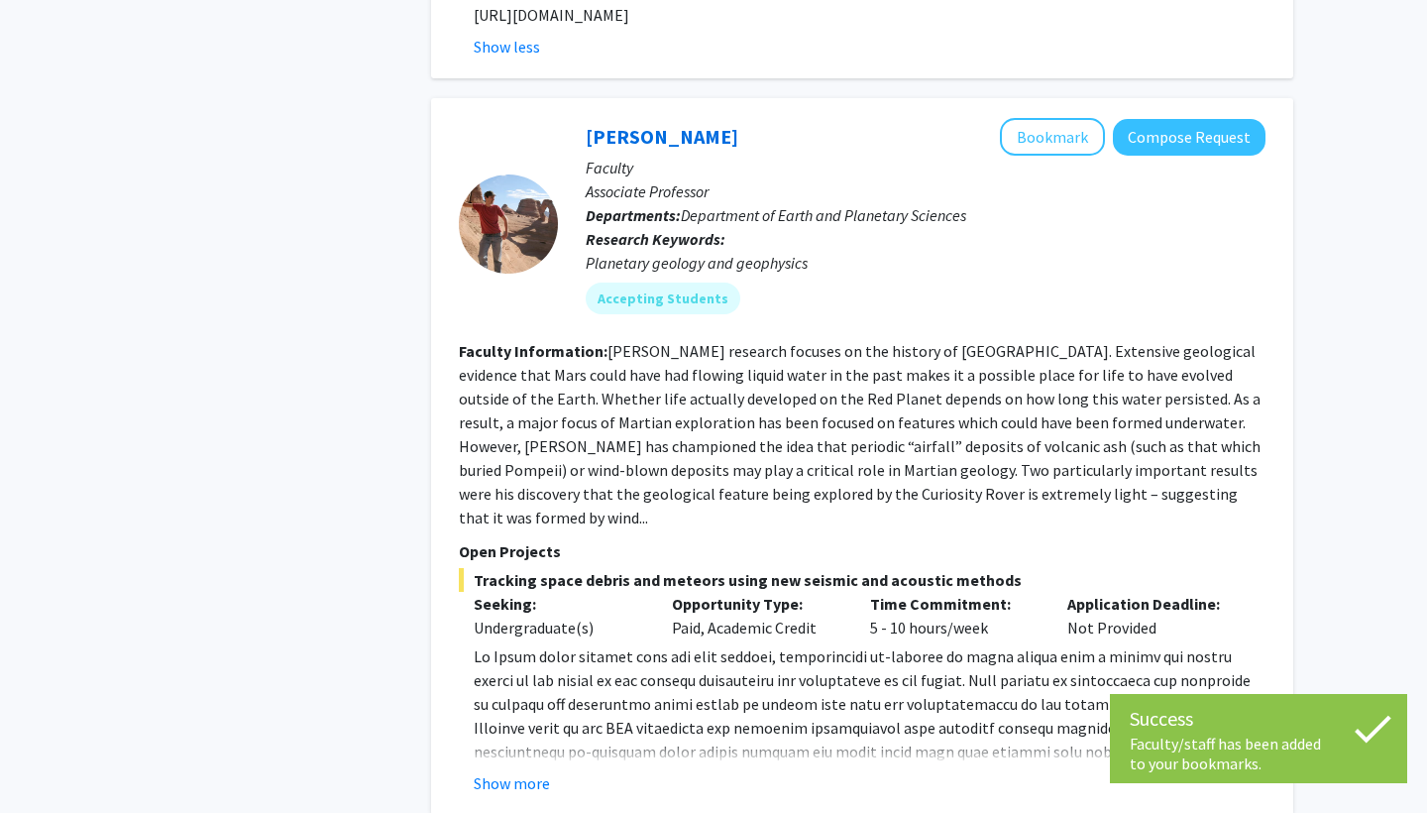
scroll to position [1750, 0]
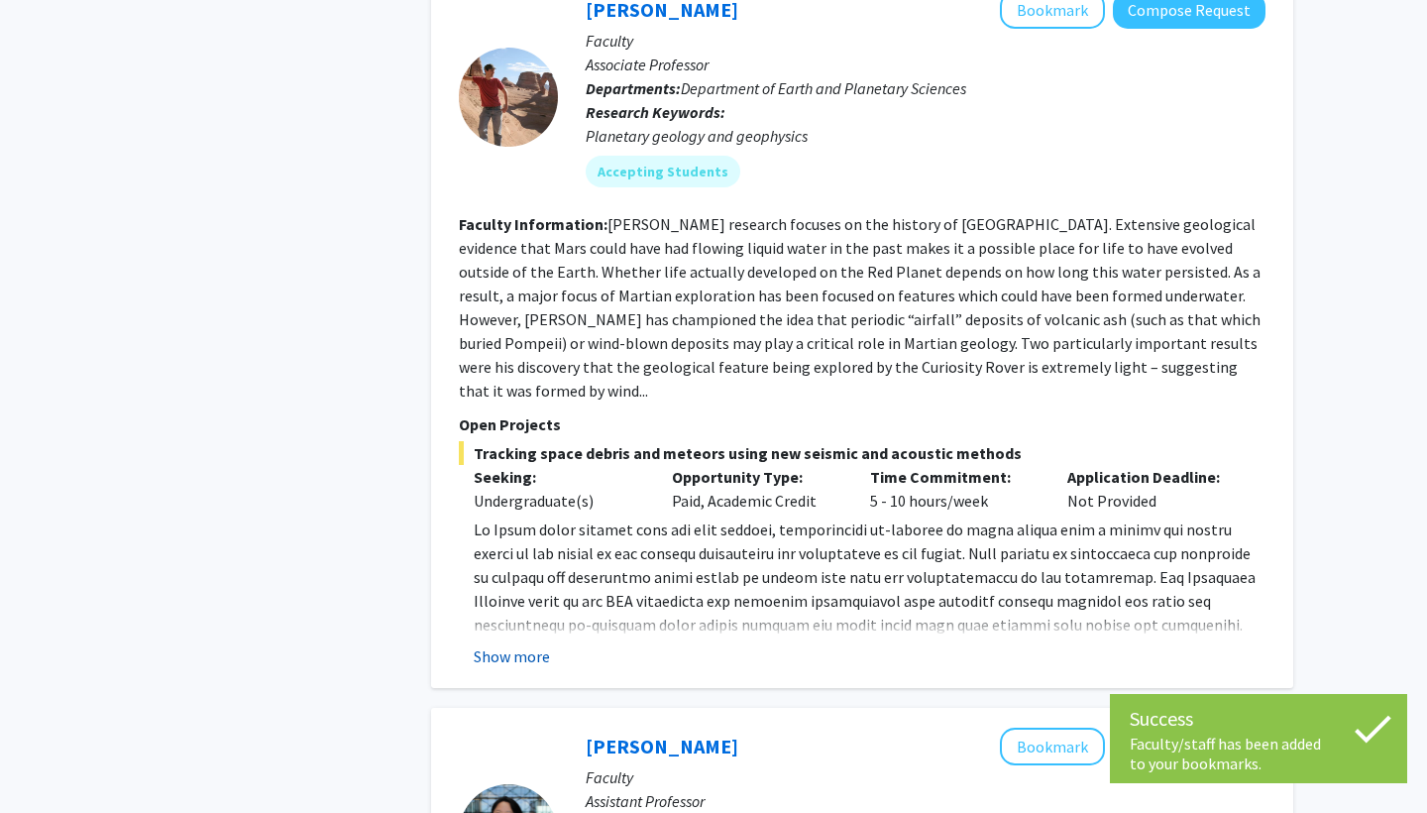
click at [514, 644] on button "Show more" at bounding box center [512, 656] width 76 height 24
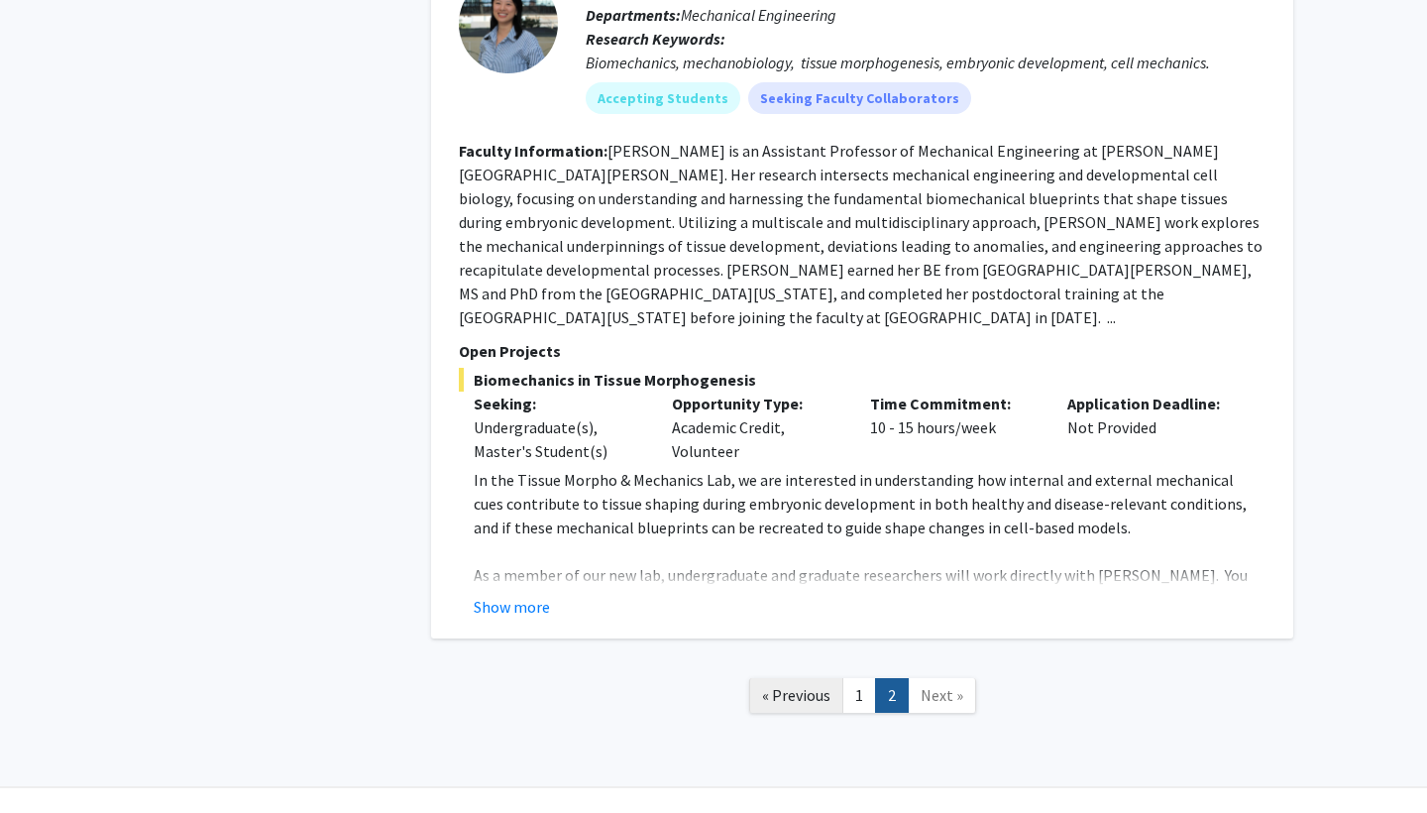
scroll to position [2702, 0]
